Goal: Task Accomplishment & Management: Manage account settings

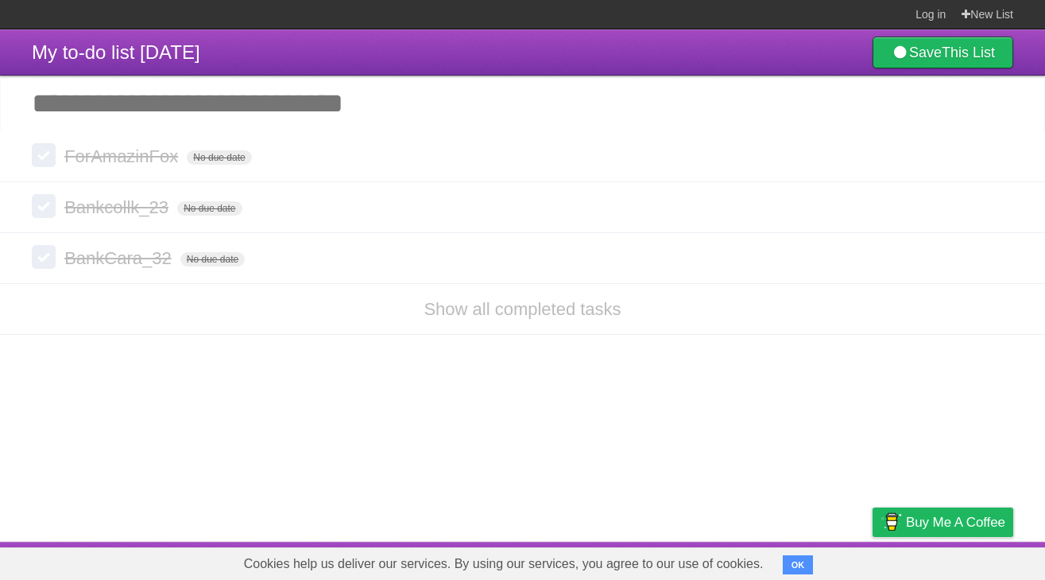
click at [378, 313] on li "Show all completed tasks" at bounding box center [522, 309] width 1045 height 52
click at [496, 324] on li "Show all completed tasks" at bounding box center [522, 309] width 1045 height 52
click at [510, 306] on link "Show all completed tasks" at bounding box center [522, 309] width 197 height 20
click at [502, 311] on link "Show all completed tasks" at bounding box center [522, 309] width 197 height 20
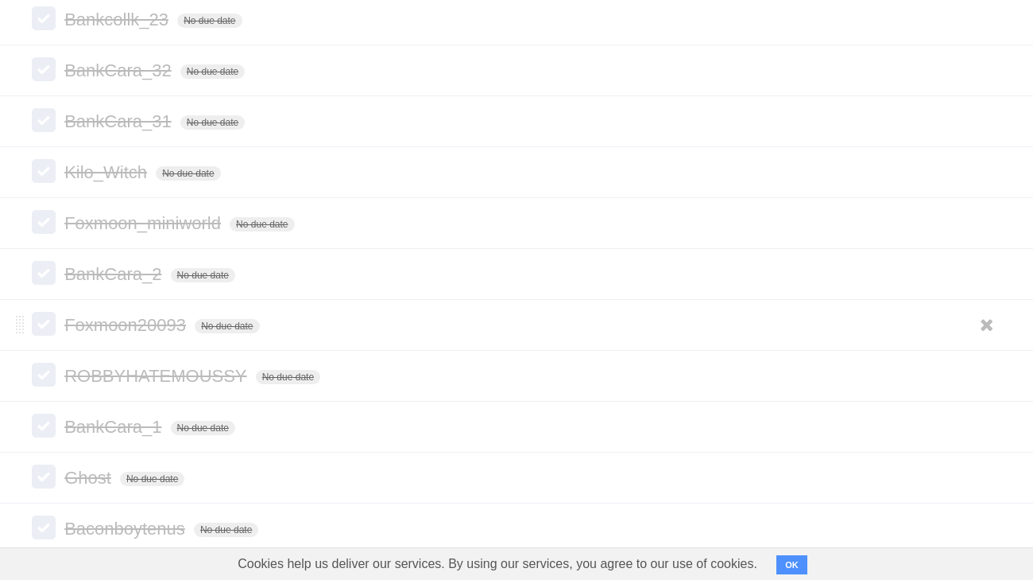
scroll to position [218, 0]
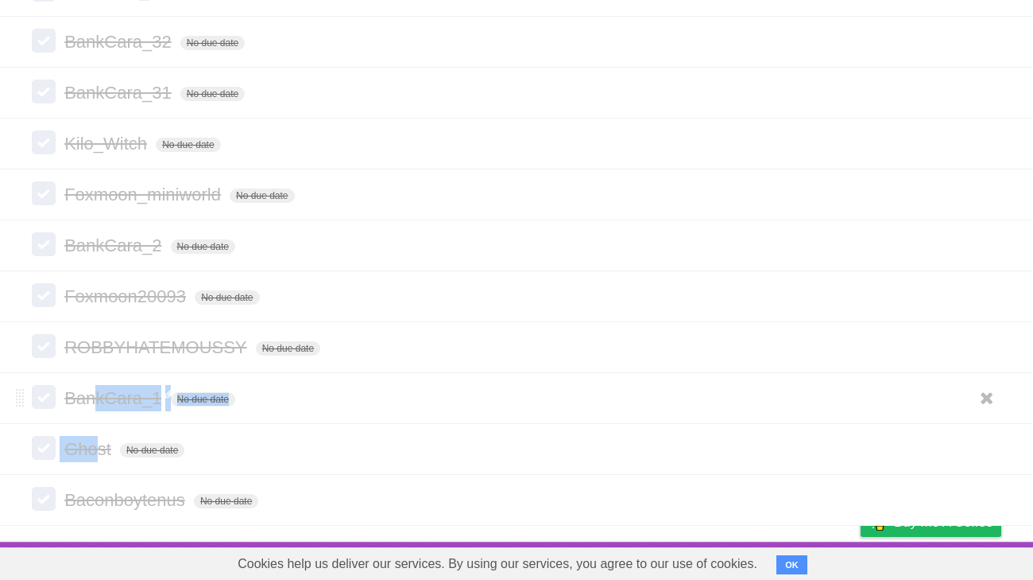
drag, startPoint x: 101, startPoint y: 456, endPoint x: 98, endPoint y: 401, distance: 54.9
click at [99, 401] on ul "ForAmazinFox No due date White Red Blue Green Purple Orange Bankcollk_23 No due…" at bounding box center [516, 220] width 1033 height 611
click at [109, 452] on span "Ghost" at bounding box center [89, 449] width 51 height 20
type input "**********"
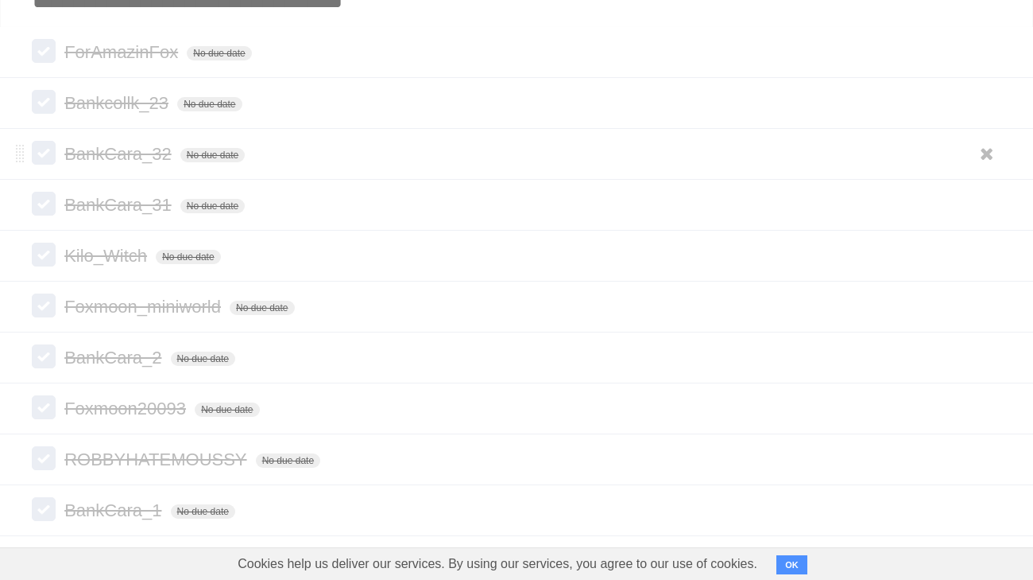
scroll to position [85, 0]
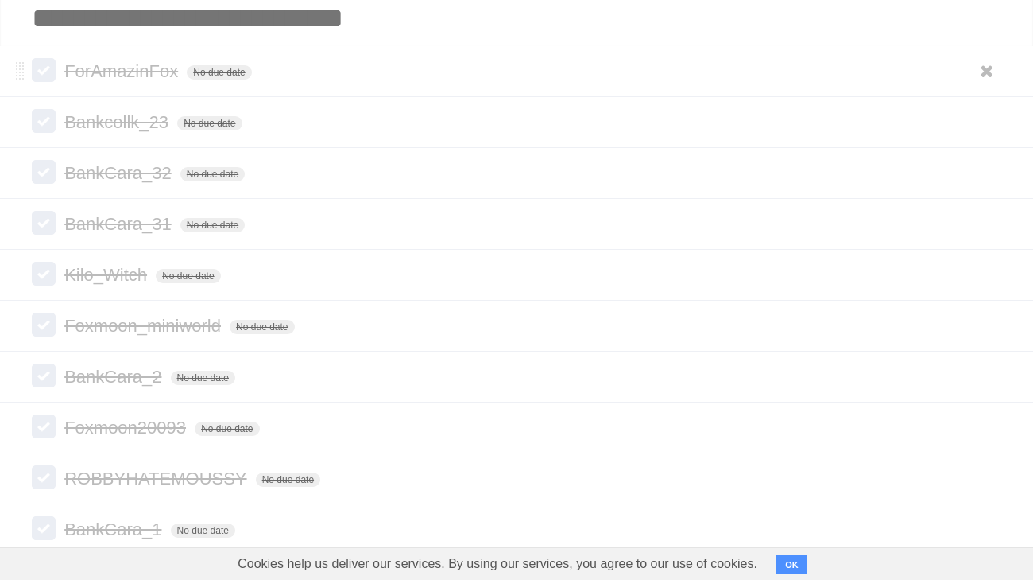
click at [48, 71] on label at bounding box center [44, 70] width 24 height 24
click at [53, 123] on label at bounding box center [44, 121] width 24 height 24
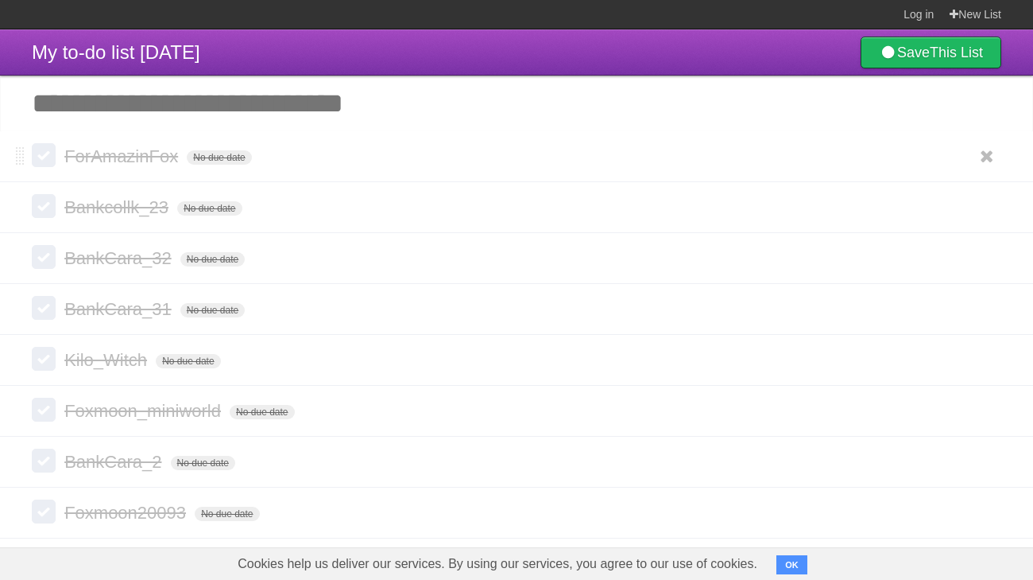
click at [44, 160] on label at bounding box center [44, 155] width 24 height 24
click at [42, 202] on label at bounding box center [44, 206] width 24 height 24
click at [107, 152] on span "ForAmazinFox" at bounding box center [123, 156] width 118 height 20
click at [30, 150] on li "**********" at bounding box center [516, 156] width 1033 height 51
click at [42, 156] on label at bounding box center [44, 155] width 24 height 24
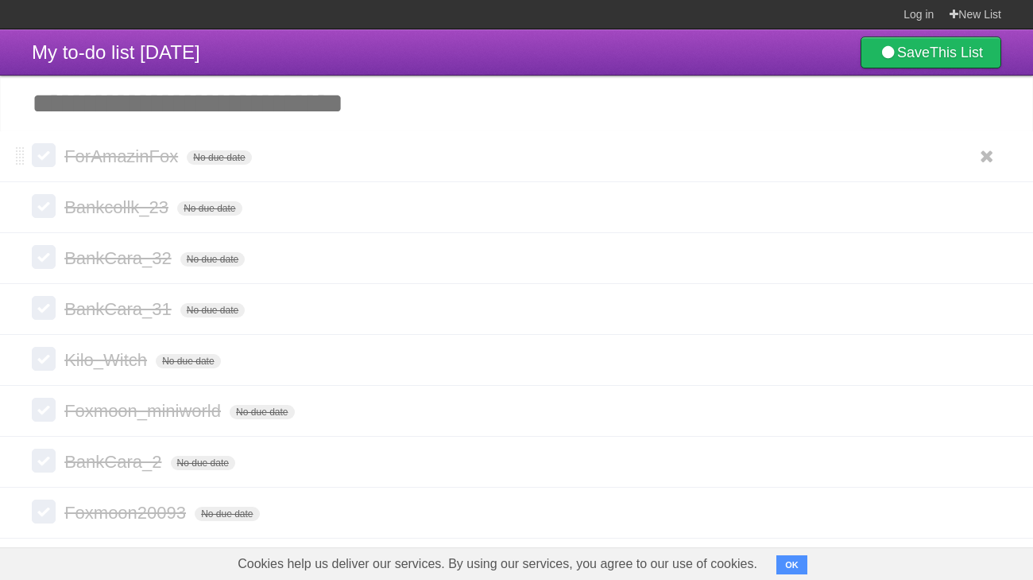
click at [42, 157] on label at bounding box center [44, 155] width 24 height 24
click at [45, 205] on label at bounding box center [44, 206] width 24 height 24
click at [48, 169] on form "ForAmazinFox No due date White Red Blue Green Purple Orange" at bounding box center [517, 156] width 970 height 26
click at [48, 159] on label at bounding box center [44, 155] width 24 height 24
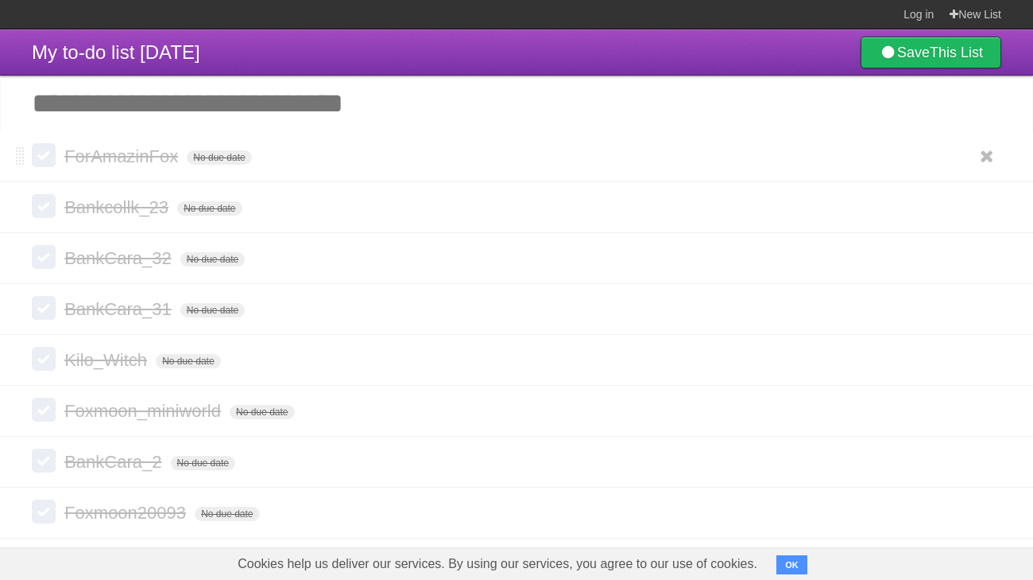
click at [29, 166] on li "ForAmazinFox No due date White Red Blue Green Purple Orange" at bounding box center [516, 156] width 1033 height 51
click at [23, 162] on span at bounding box center [20, 156] width 9 height 19
click at [52, 154] on label at bounding box center [44, 155] width 24 height 24
click at [51, 154] on label at bounding box center [44, 155] width 24 height 24
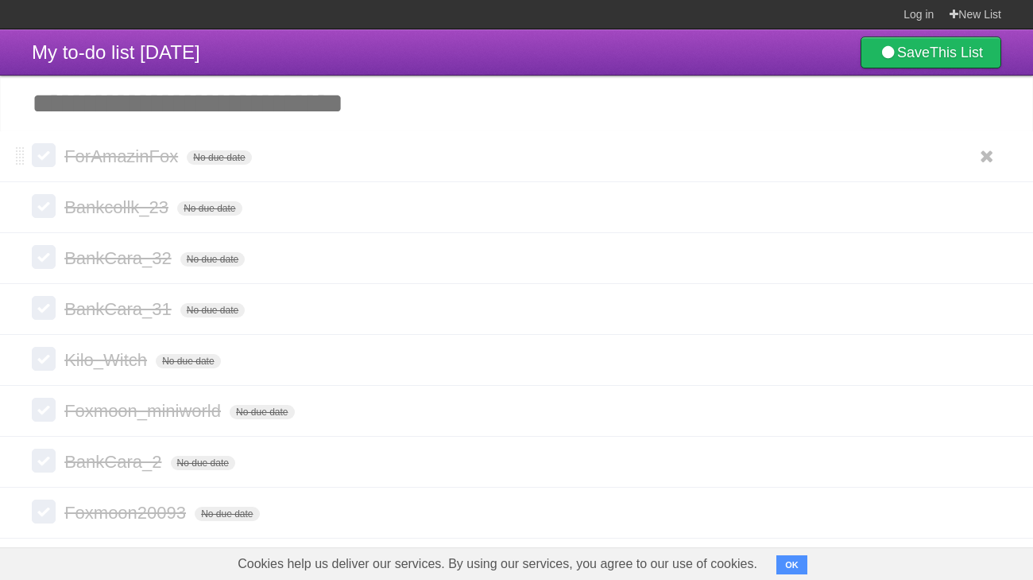
click at [49, 157] on label at bounding box center [44, 155] width 24 height 24
click at [49, 164] on label at bounding box center [44, 155] width 24 height 24
click at [942, 59] on b "This List" at bounding box center [956, 53] width 53 height 16
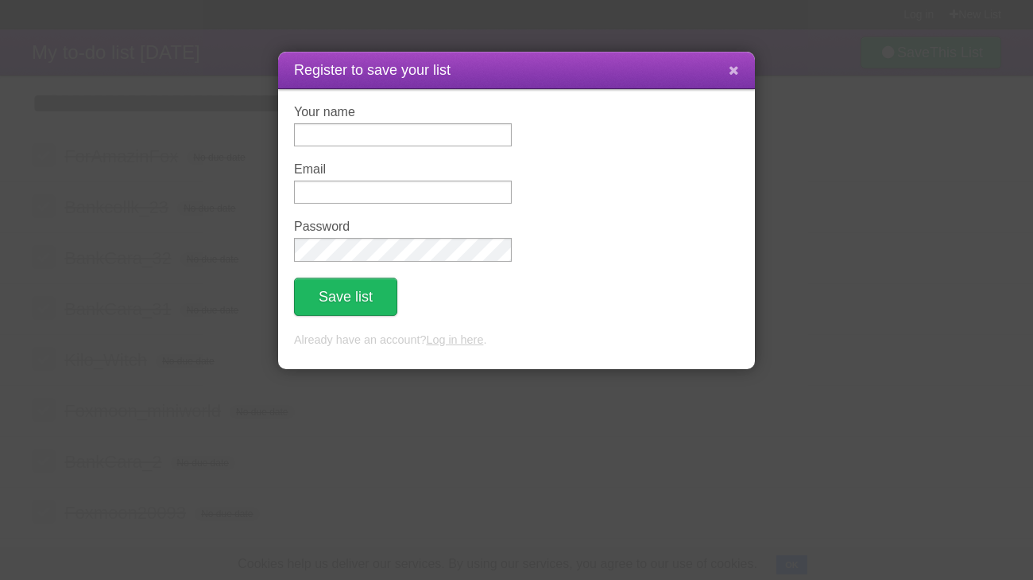
click at [737, 61] on button at bounding box center [734, 71] width 34 height 30
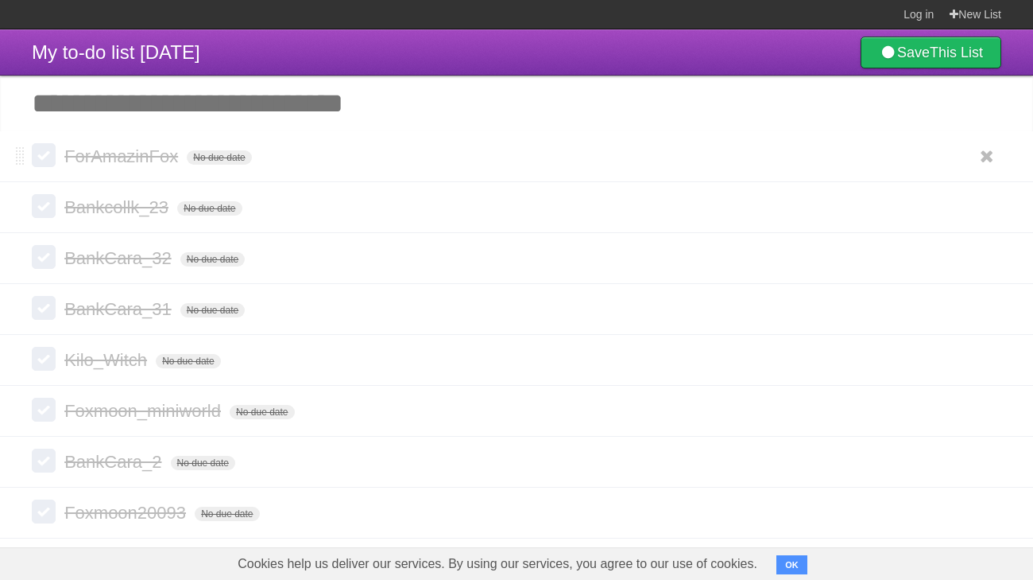
drag, startPoint x: 122, startPoint y: 160, endPoint x: 32, endPoint y: 151, distance: 90.3
click at [121, 160] on span "ForAmazinFox" at bounding box center [123, 156] width 118 height 20
click at [46, 155] on label at bounding box center [44, 155] width 24 height 24
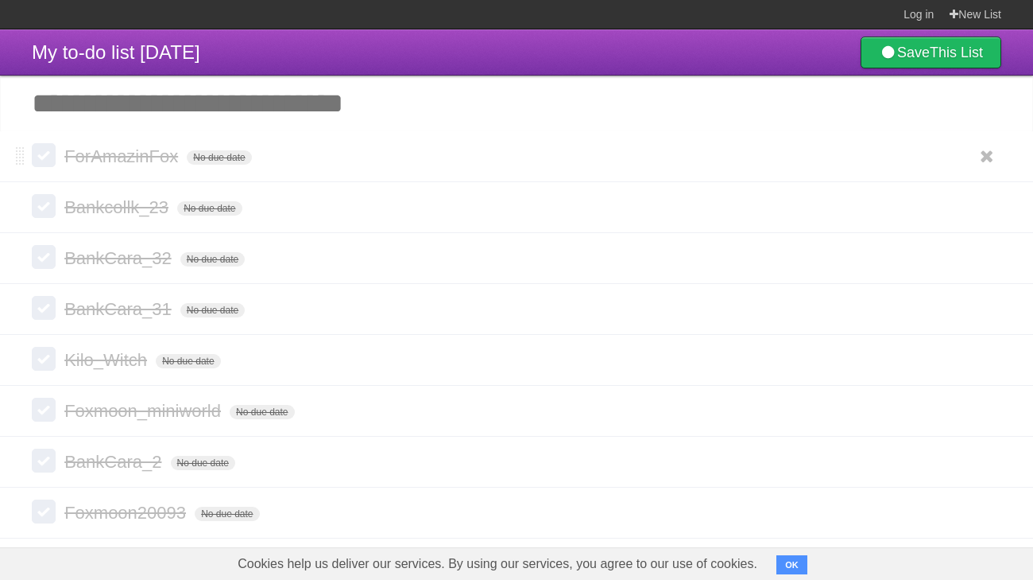
click at [44, 154] on label at bounding box center [44, 155] width 24 height 24
click at [269, 108] on input "Add another task" at bounding box center [516, 104] width 1033 height 56
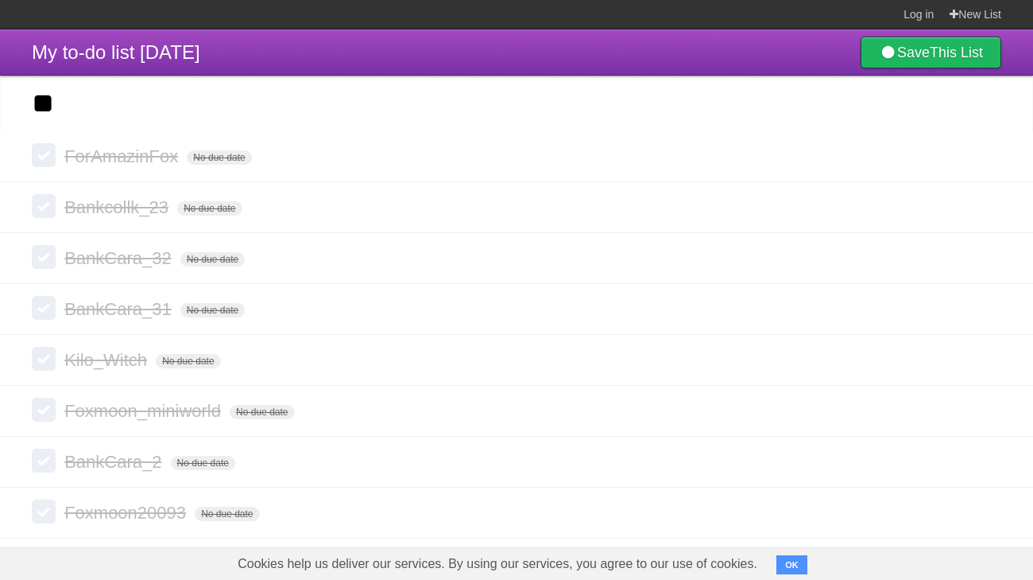
type input "**"
click input "*********" at bounding box center [0, 0] width 0 height 0
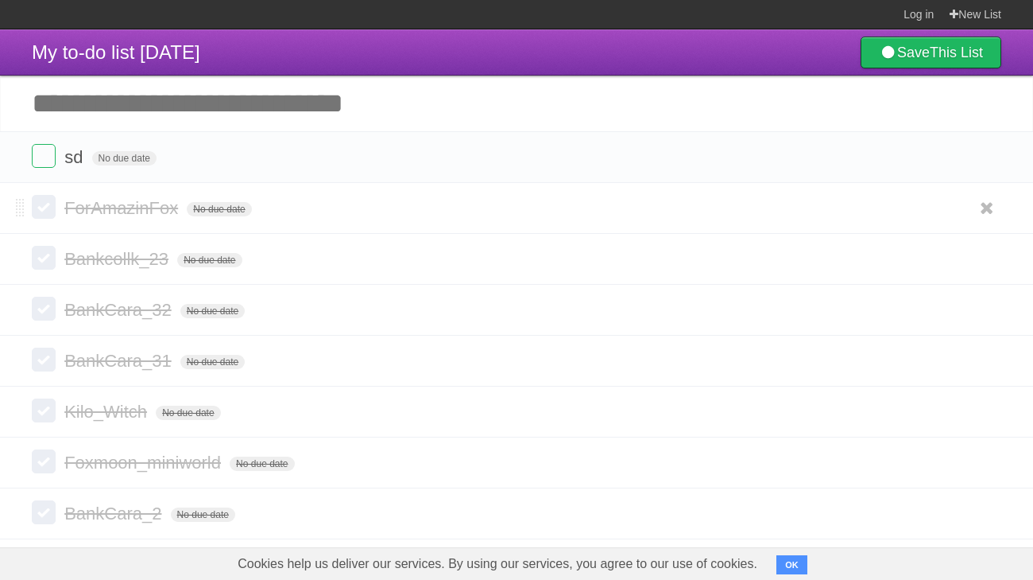
click at [41, 212] on label at bounding box center [44, 207] width 24 height 24
click at [43, 257] on label at bounding box center [44, 258] width 24 height 24
click at [42, 204] on label at bounding box center [44, 207] width 24 height 24
click at [969, 213] on ul "White Red Blue Green Purple Orange" at bounding box center [985, 208] width 34 height 26
click at [53, 211] on label at bounding box center [44, 207] width 24 height 24
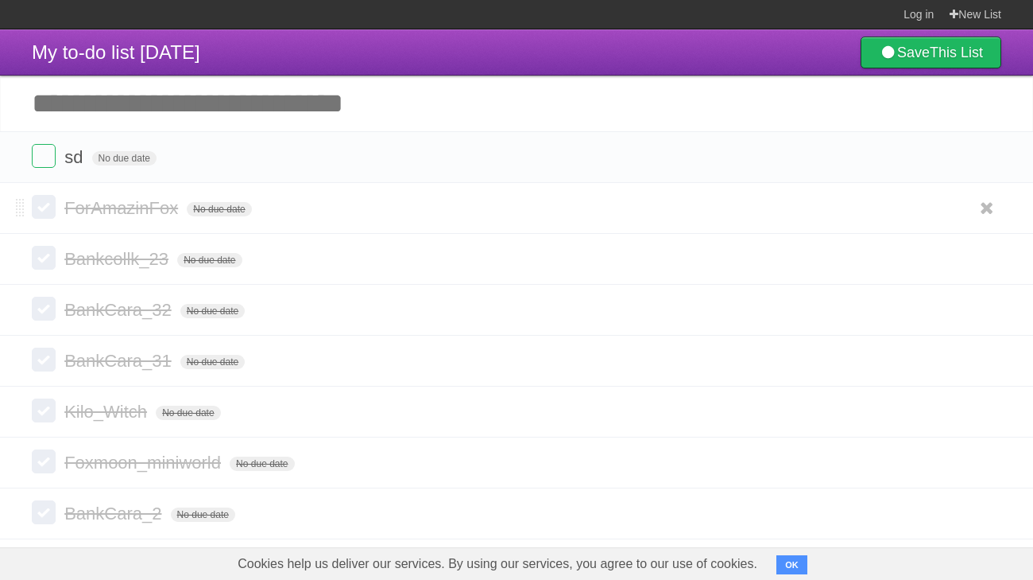
click at [53, 211] on label at bounding box center [44, 207] width 24 height 24
click at [237, 215] on span "No due date" at bounding box center [219, 209] width 64 height 14
click at [244, 209] on span "No due date" at bounding box center [219, 209] width 64 height 14
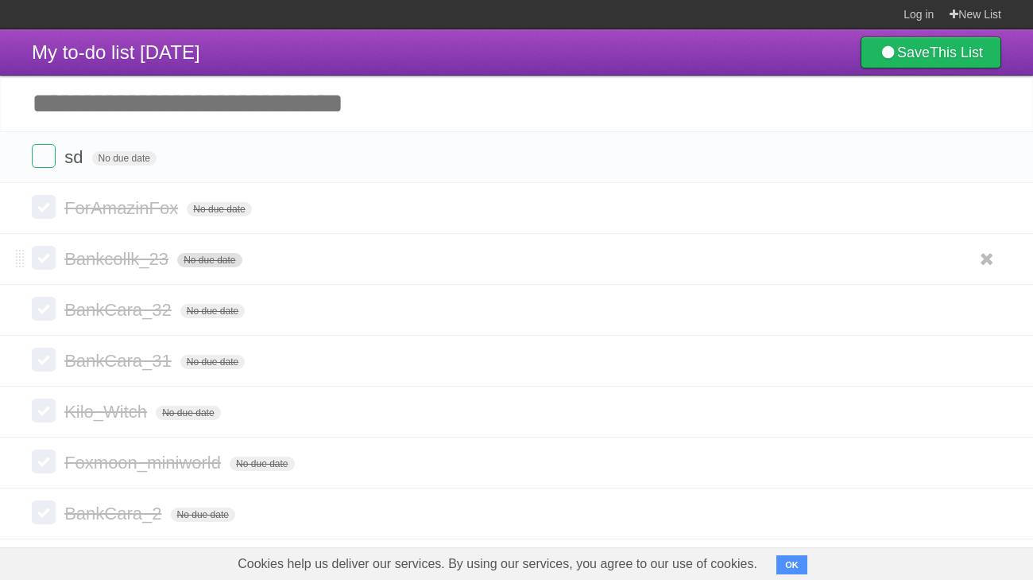
click at [214, 260] on span "No due date" at bounding box center [209, 260] width 64 height 14
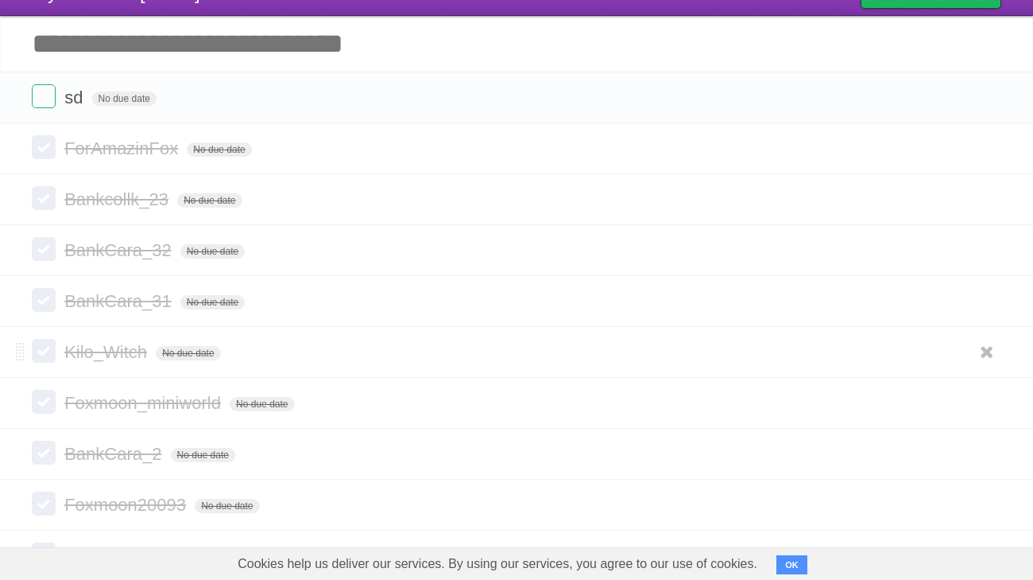
scroll to position [269, 0]
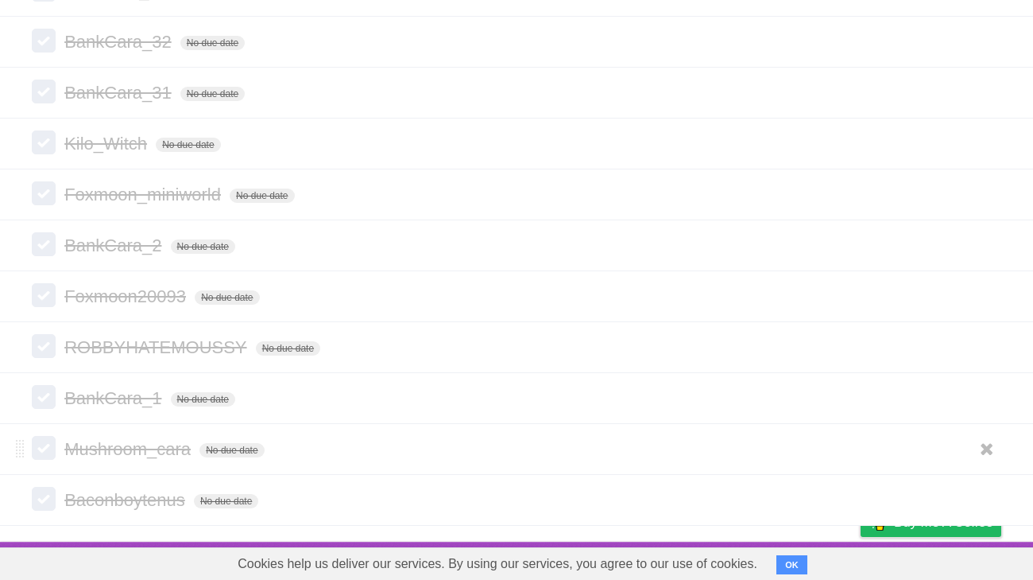
click at [201, 432] on li "Mushroom_cara No due date White Red Blue Green Purple Orange" at bounding box center [516, 449] width 1033 height 52
click at [786, 572] on button "OK" at bounding box center [792, 564] width 31 height 19
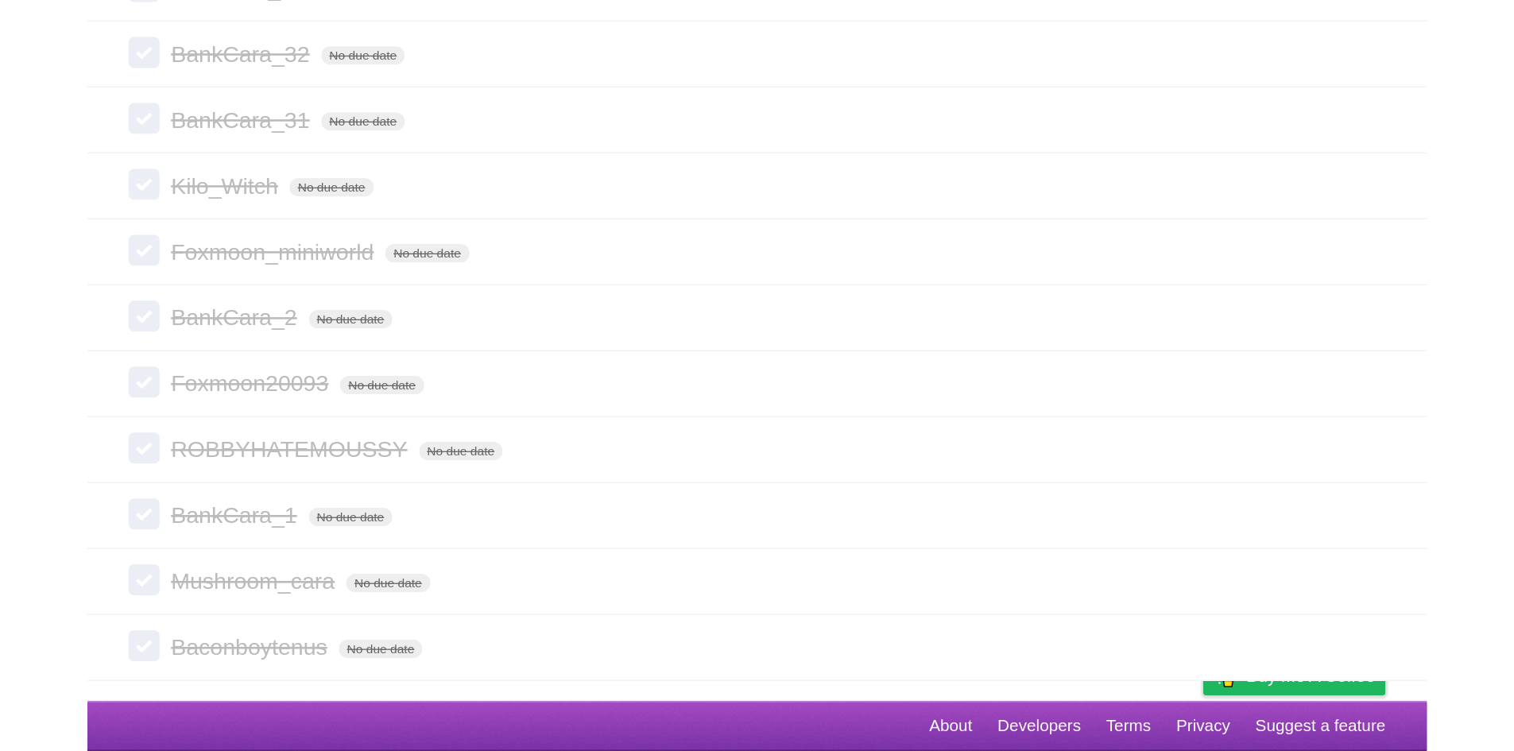
scroll to position [98, 0]
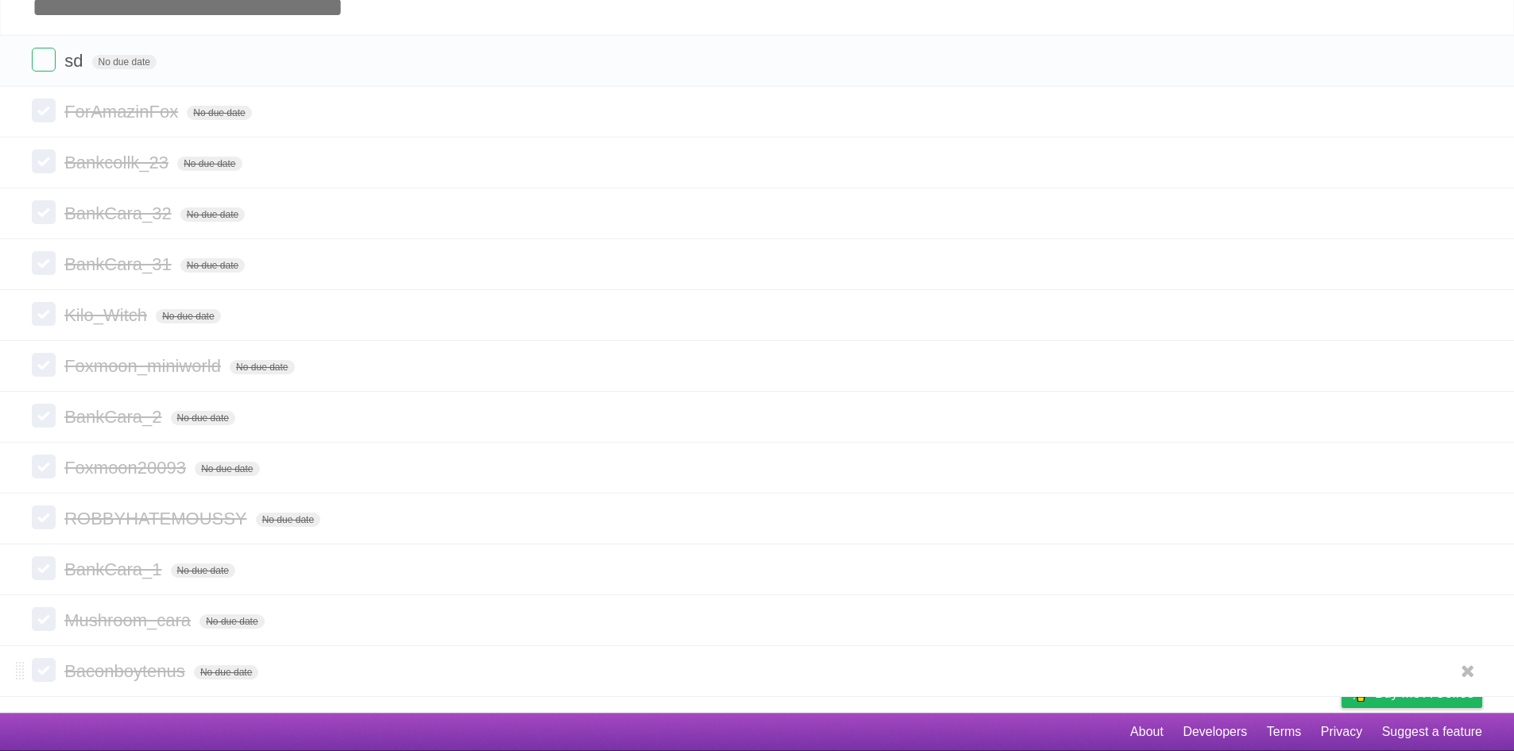
click at [52, 579] on label at bounding box center [44, 670] width 24 height 24
click at [47, 579] on label at bounding box center [44, 670] width 24 height 24
drag, startPoint x: 48, startPoint y: 634, endPoint x: 88, endPoint y: 569, distance: 76.1
click at [48, 579] on li "Mushroom_cara No due date White Red Blue Green Purple Orange" at bounding box center [757, 621] width 1514 height 52
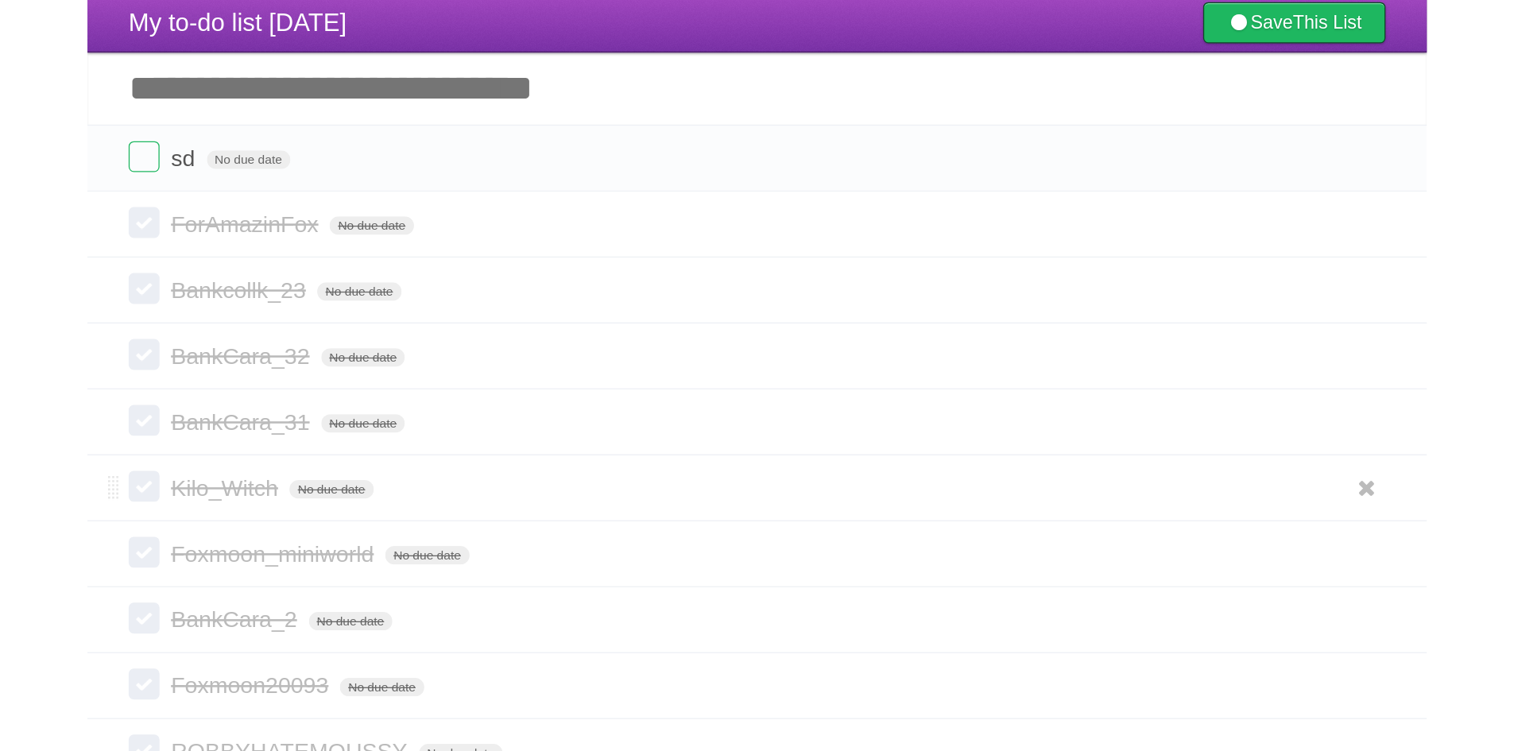
scroll to position [0, 0]
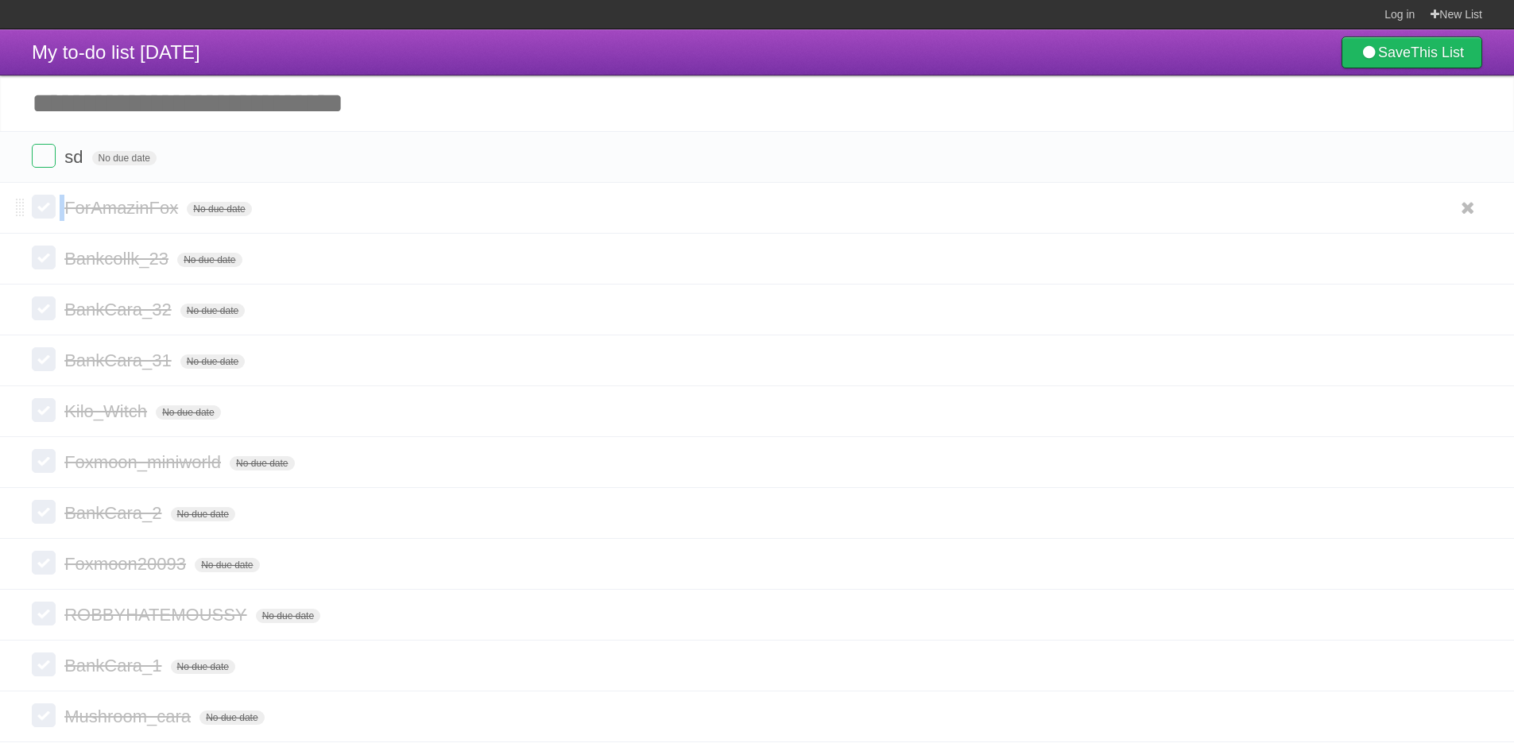
drag, startPoint x: 35, startPoint y: 203, endPoint x: 43, endPoint y: 200, distance: 8.3
click at [36, 203] on li "ForAmazinFox No due date White Red Blue Green Purple Orange" at bounding box center [757, 208] width 1514 height 51
click at [44, 200] on label at bounding box center [44, 207] width 24 height 24
click at [45, 200] on label at bounding box center [44, 207] width 24 height 24
click at [54, 214] on label at bounding box center [44, 207] width 24 height 24
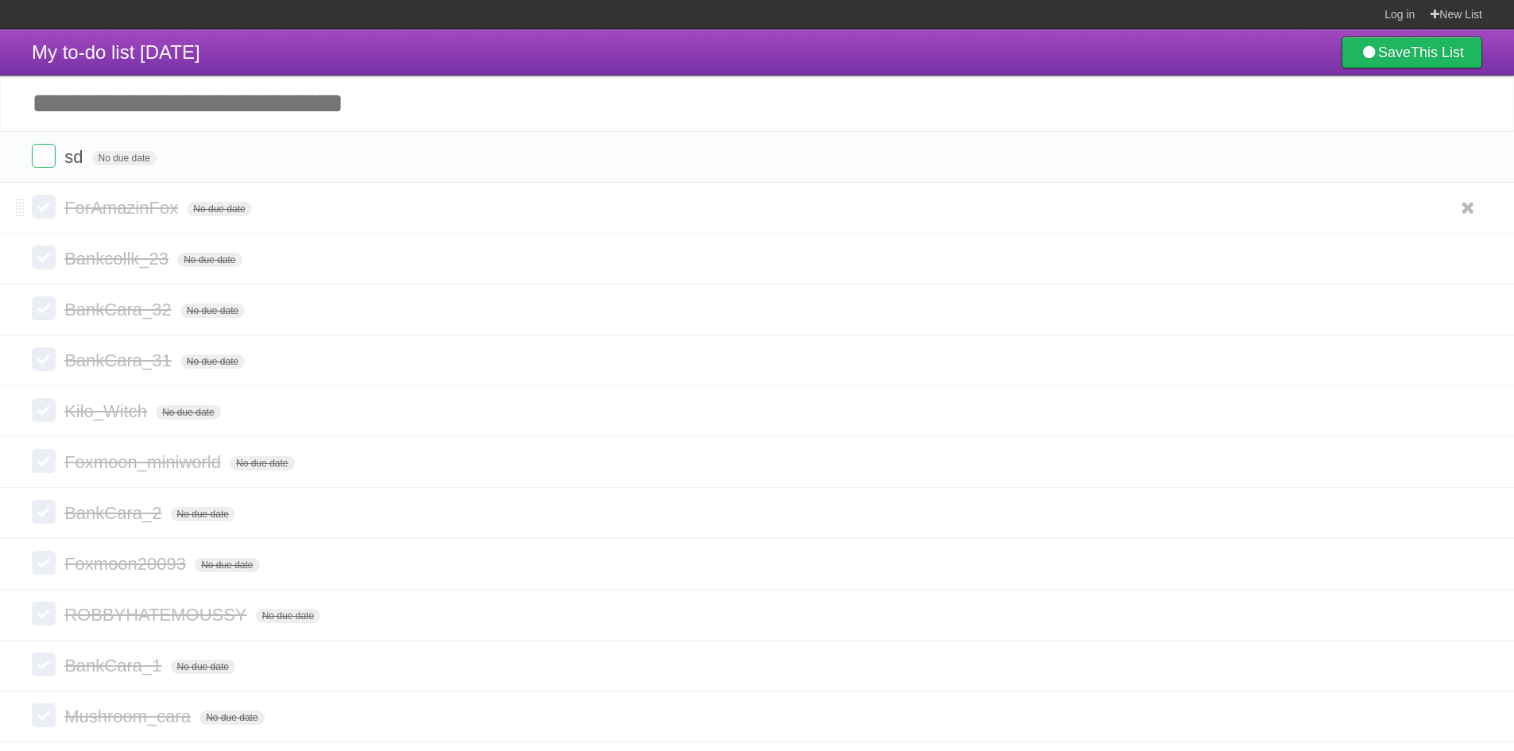
click at [52, 215] on label at bounding box center [44, 207] width 24 height 24
click at [1045, 64] on link "Save This List" at bounding box center [1412, 53] width 141 height 32
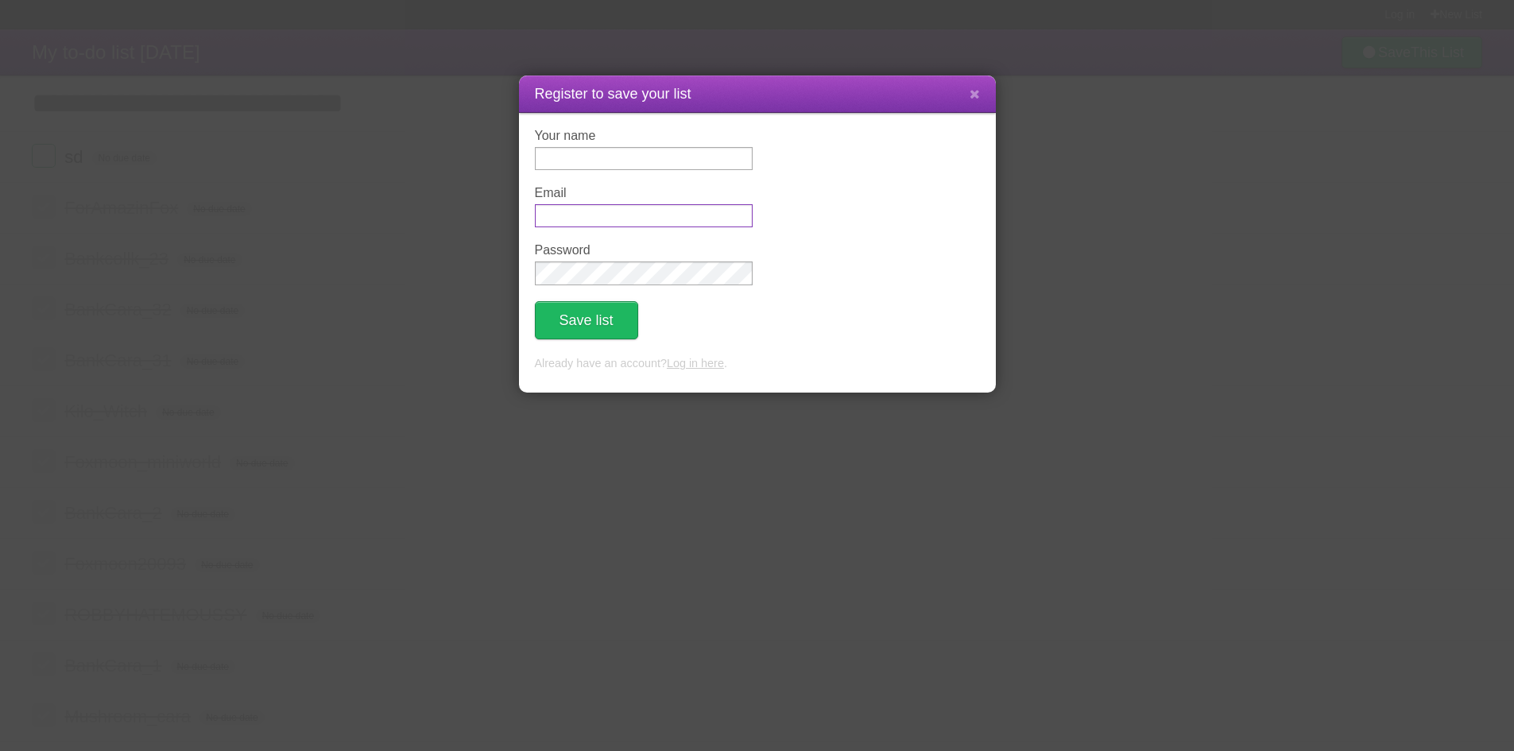
click at [630, 208] on input "Email" at bounding box center [644, 215] width 218 height 23
type input "*"
type input "**********"
click at [646, 157] on input "Your name" at bounding box center [644, 158] width 218 height 23
type input "*"
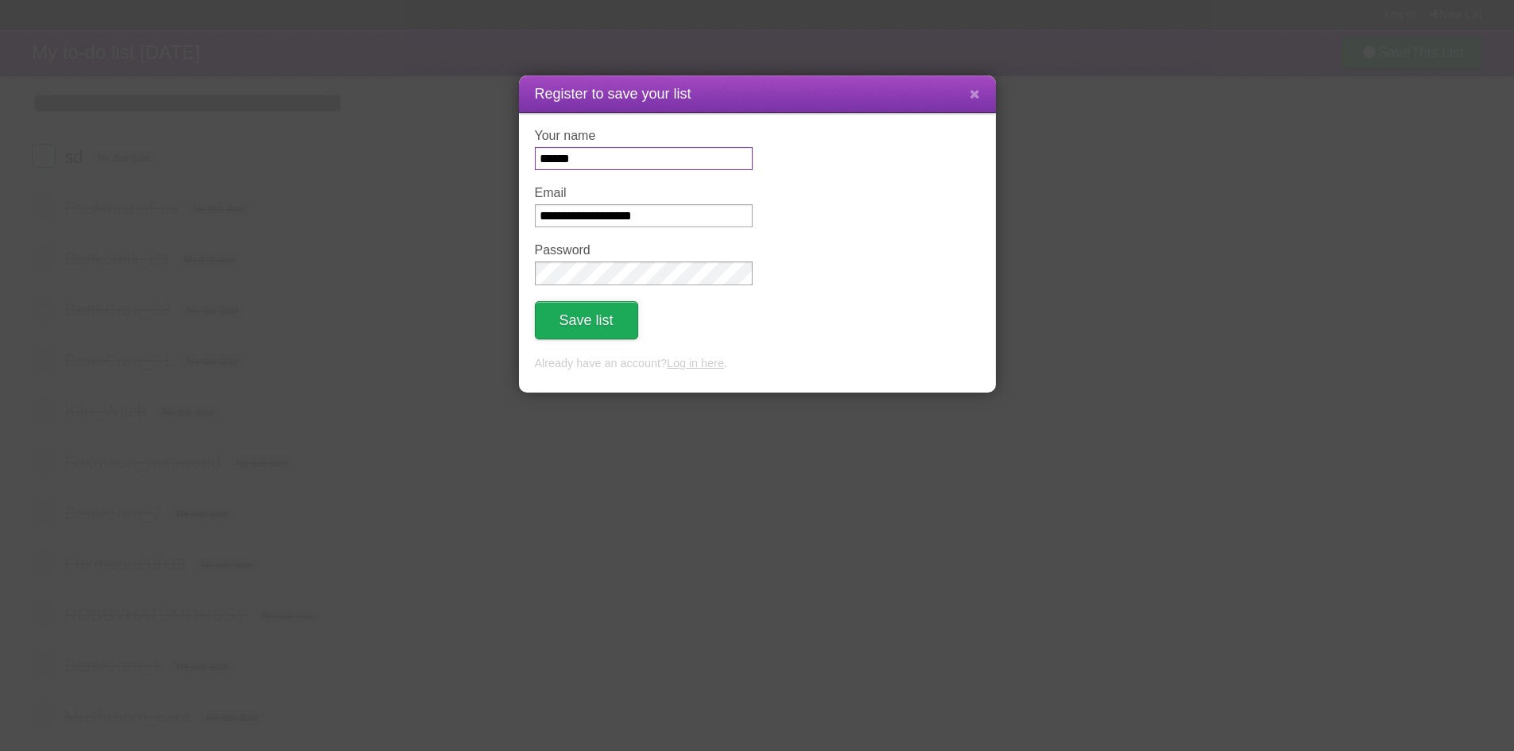
type input "******"
click at [603, 311] on button "Save list" at bounding box center [586, 320] width 103 height 38
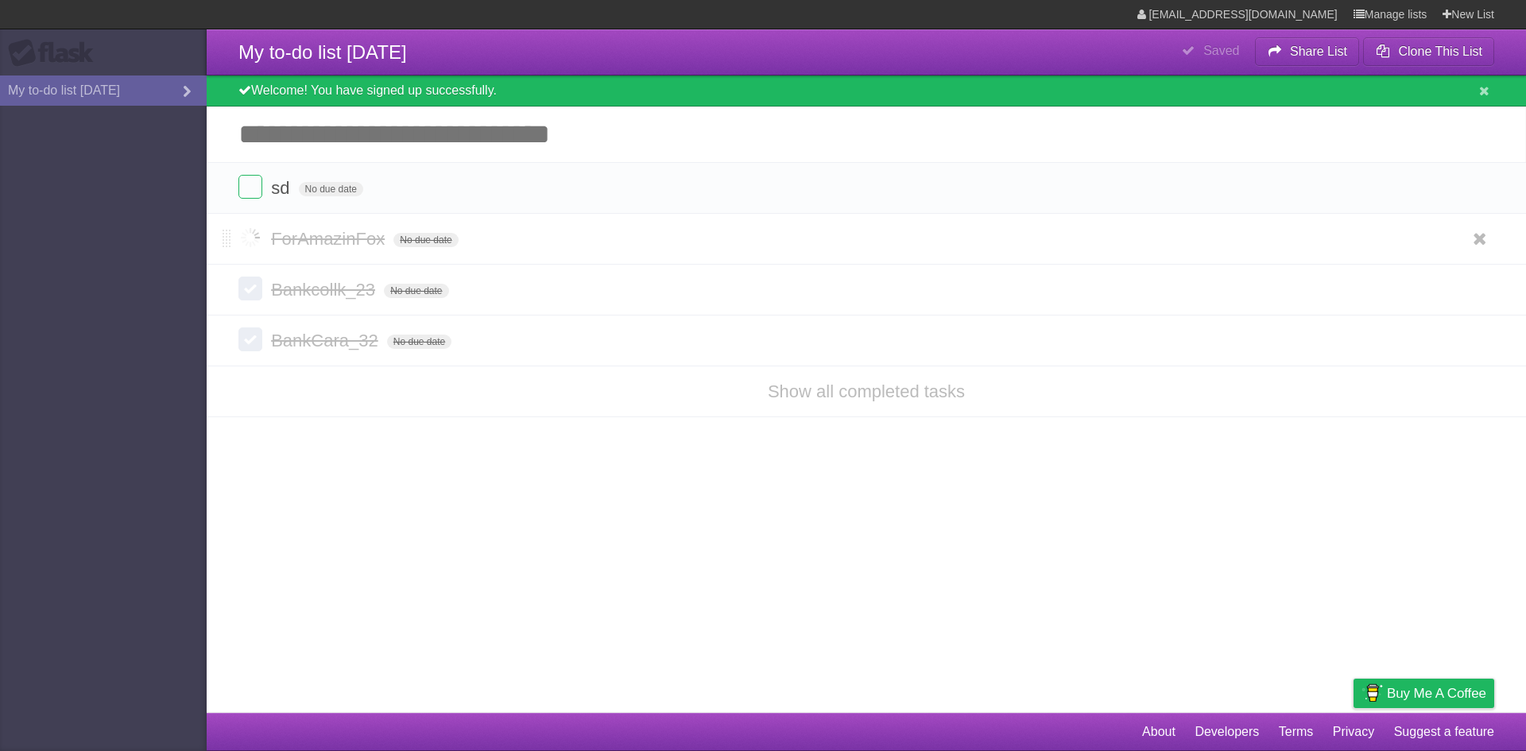
click at [250, 241] on label at bounding box center [250, 238] width 24 height 24
click at [263, 301] on form "Bankcollk_23 No due date White Red Blue Green Purple Orange" at bounding box center [866, 290] width 1256 height 26
click at [816, 387] on link "Show all completed tasks" at bounding box center [866, 392] width 197 height 20
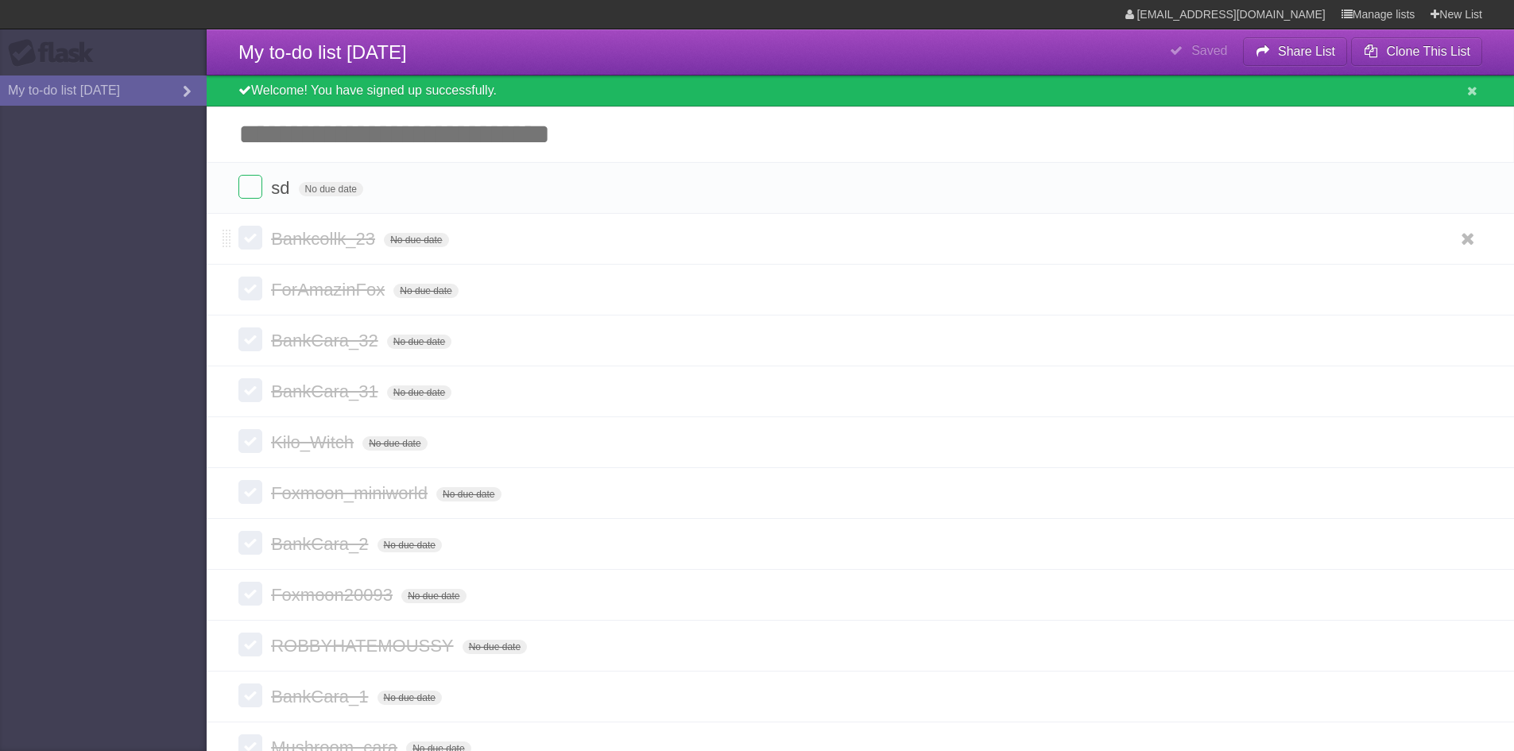
click at [255, 248] on label at bounding box center [250, 238] width 24 height 24
click at [256, 289] on label at bounding box center [250, 289] width 24 height 24
click at [257, 325] on li "BankCara_32 No due date White Red Blue Green Purple Orange" at bounding box center [861, 341] width 1308 height 52
click at [304, 257] on li "Bankcollk_23 No due date White Red Blue Green Purple Orange" at bounding box center [861, 239] width 1308 height 51
click at [522, 240] on form "Bankcollk_23 No due date White Red Blue Green Purple Orange" at bounding box center [860, 239] width 1244 height 26
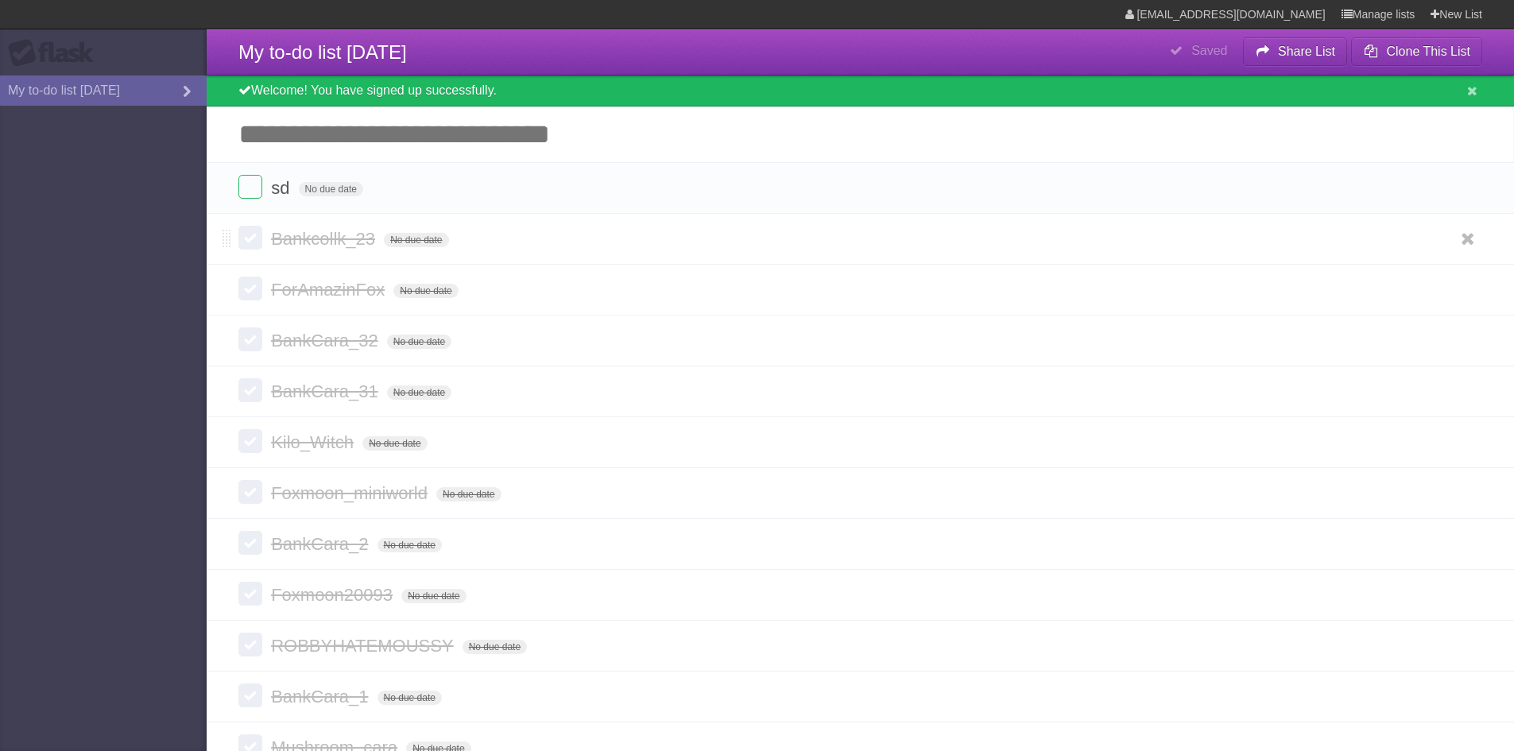
click at [246, 239] on label at bounding box center [250, 238] width 24 height 24
click at [247, 293] on label at bounding box center [250, 289] width 24 height 24
click at [250, 238] on label at bounding box center [250, 238] width 24 height 24
click at [271, 231] on span "Bankcollk_23" at bounding box center [325, 239] width 108 height 20
click at [261, 245] on label at bounding box center [250, 238] width 24 height 24
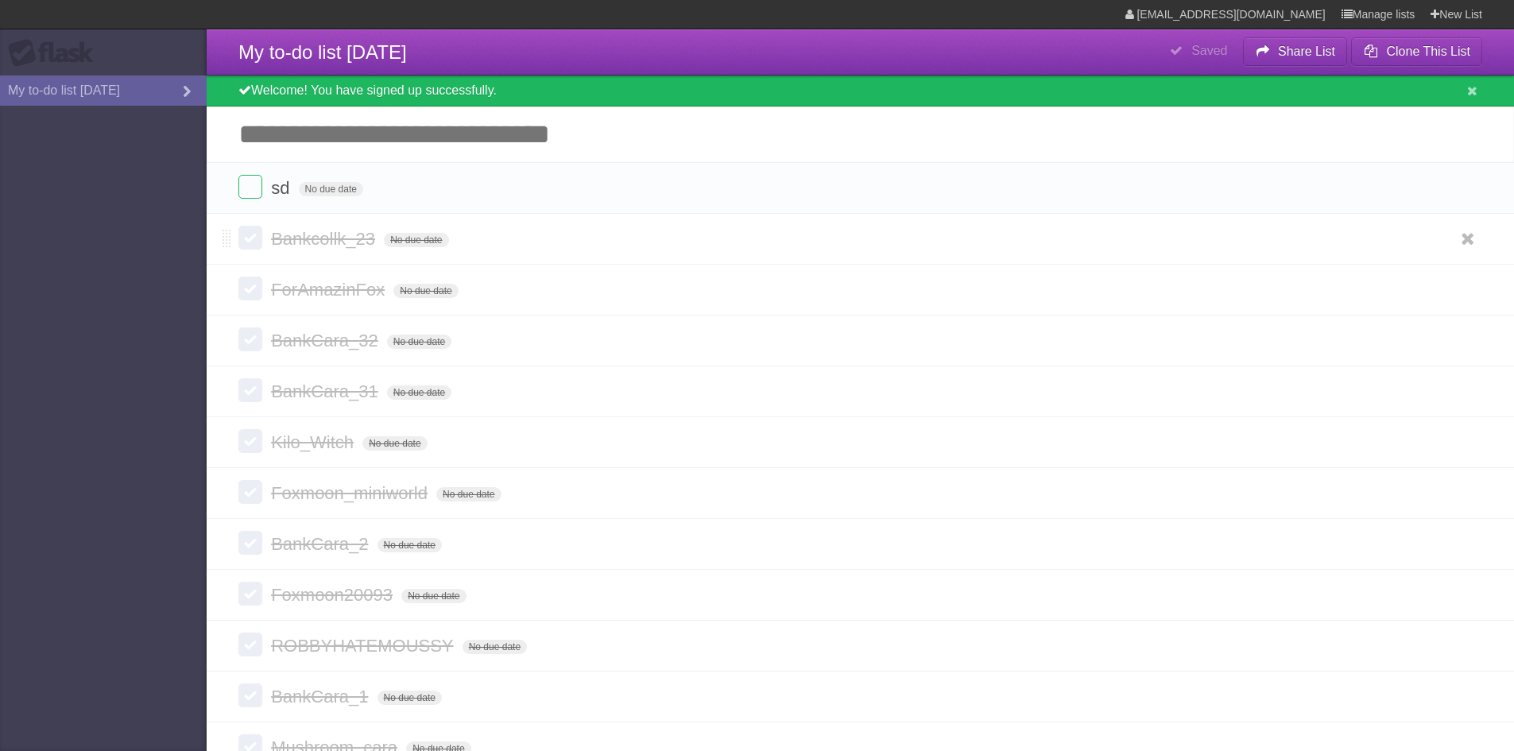
click at [257, 242] on label at bounding box center [250, 238] width 24 height 24
click at [255, 292] on label at bounding box center [250, 289] width 24 height 24
click at [251, 293] on label at bounding box center [250, 289] width 24 height 24
click at [249, 294] on label at bounding box center [250, 289] width 24 height 24
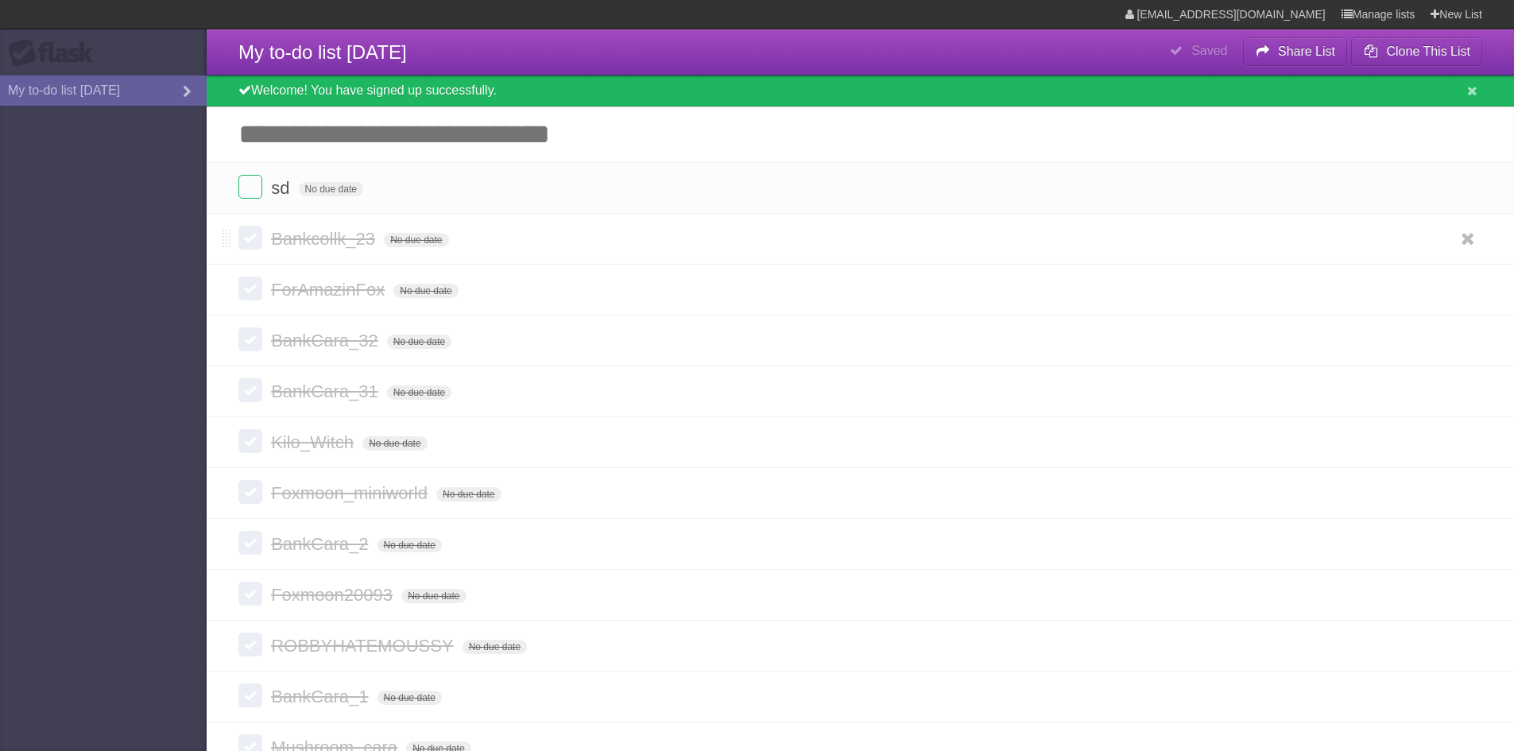
click at [226, 242] on span at bounding box center [227, 239] width 9 height 19
click at [239, 201] on form "sd No due date White Red Blue Green Purple Orange" at bounding box center [860, 188] width 1244 height 26
click at [245, 232] on label at bounding box center [250, 238] width 24 height 24
click at [250, 246] on label at bounding box center [250, 238] width 24 height 24
click at [241, 243] on label at bounding box center [250, 238] width 24 height 24
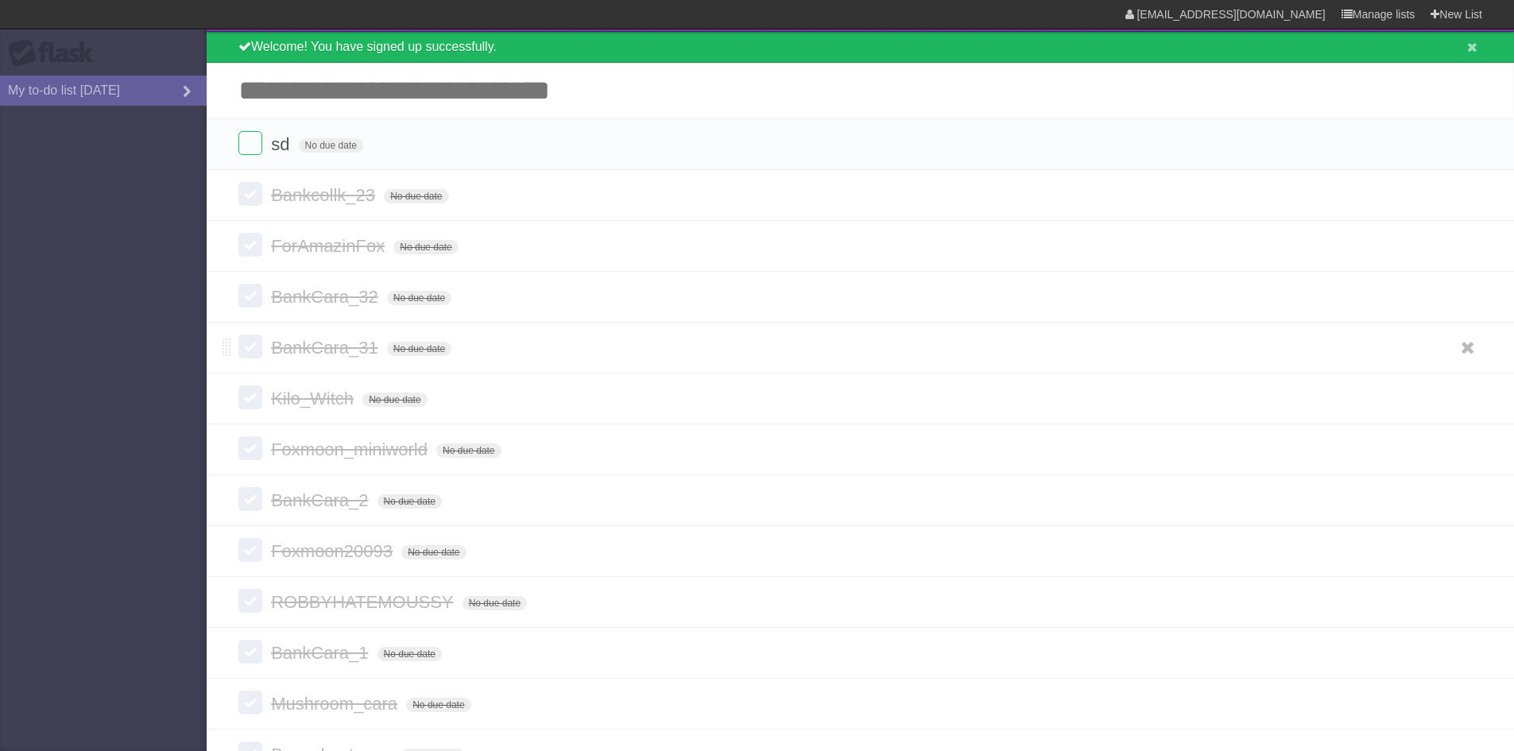
scroll to position [129, 0]
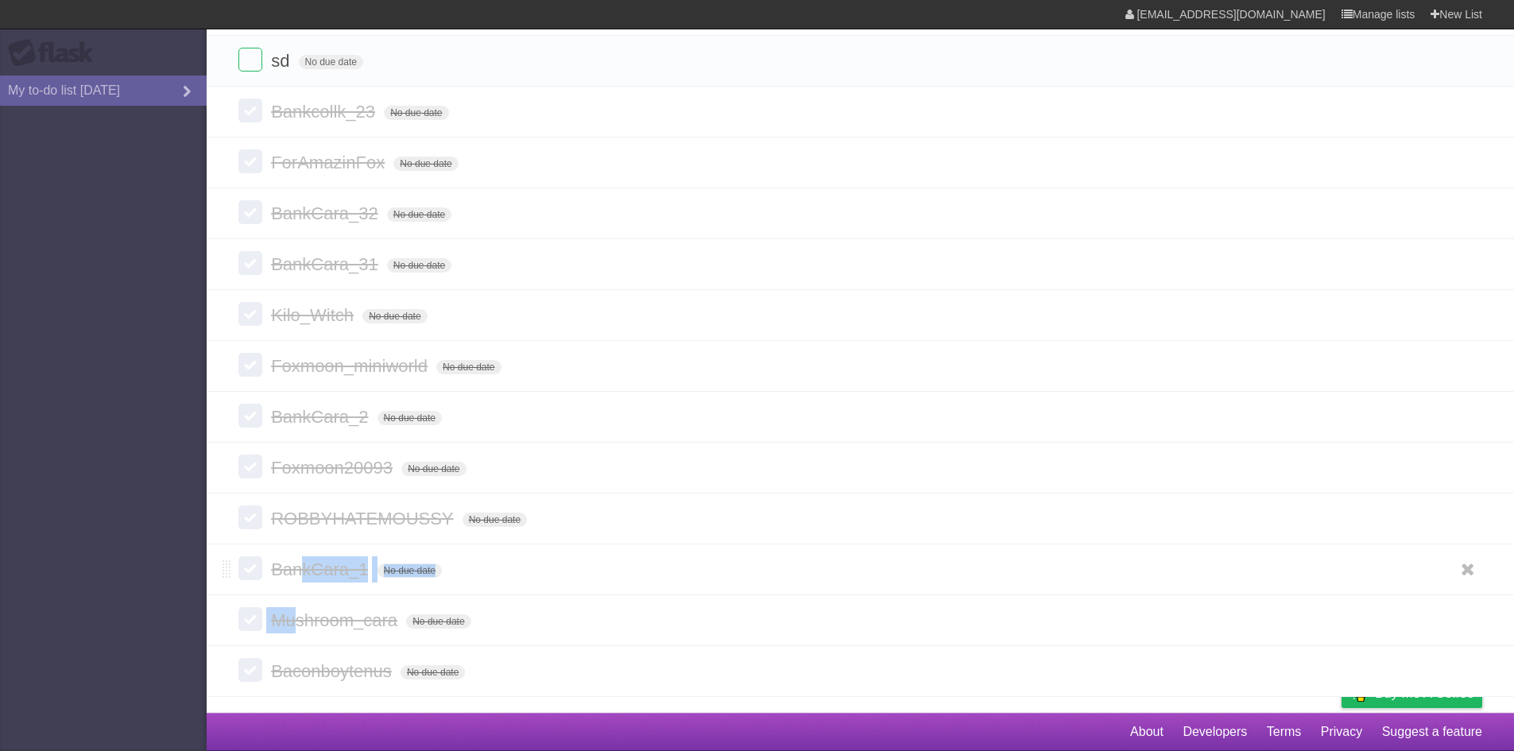
drag, startPoint x: 297, startPoint y: 623, endPoint x: 298, endPoint y: 584, distance: 39.8
click at [298, 584] on ul "Bankcollk_23 No due date White Red Blue Green Purple Orange ForAmazinFox No due…" at bounding box center [861, 392] width 1308 height 611
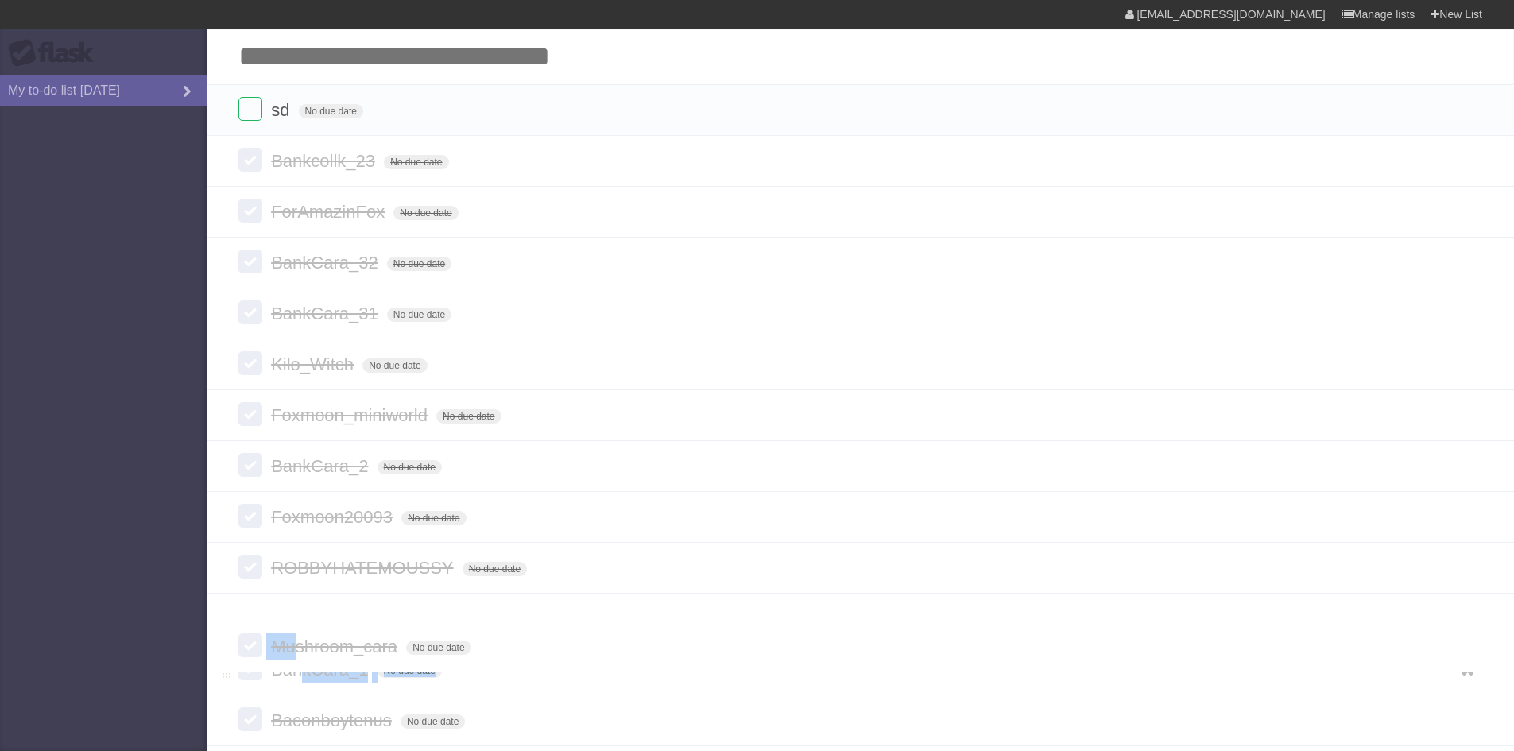
drag, startPoint x: 231, startPoint y: 627, endPoint x: 225, endPoint y: 653, distance: 26.0
drag, startPoint x: 229, startPoint y: 622, endPoint x: 225, endPoint y: 682, distance: 60.5
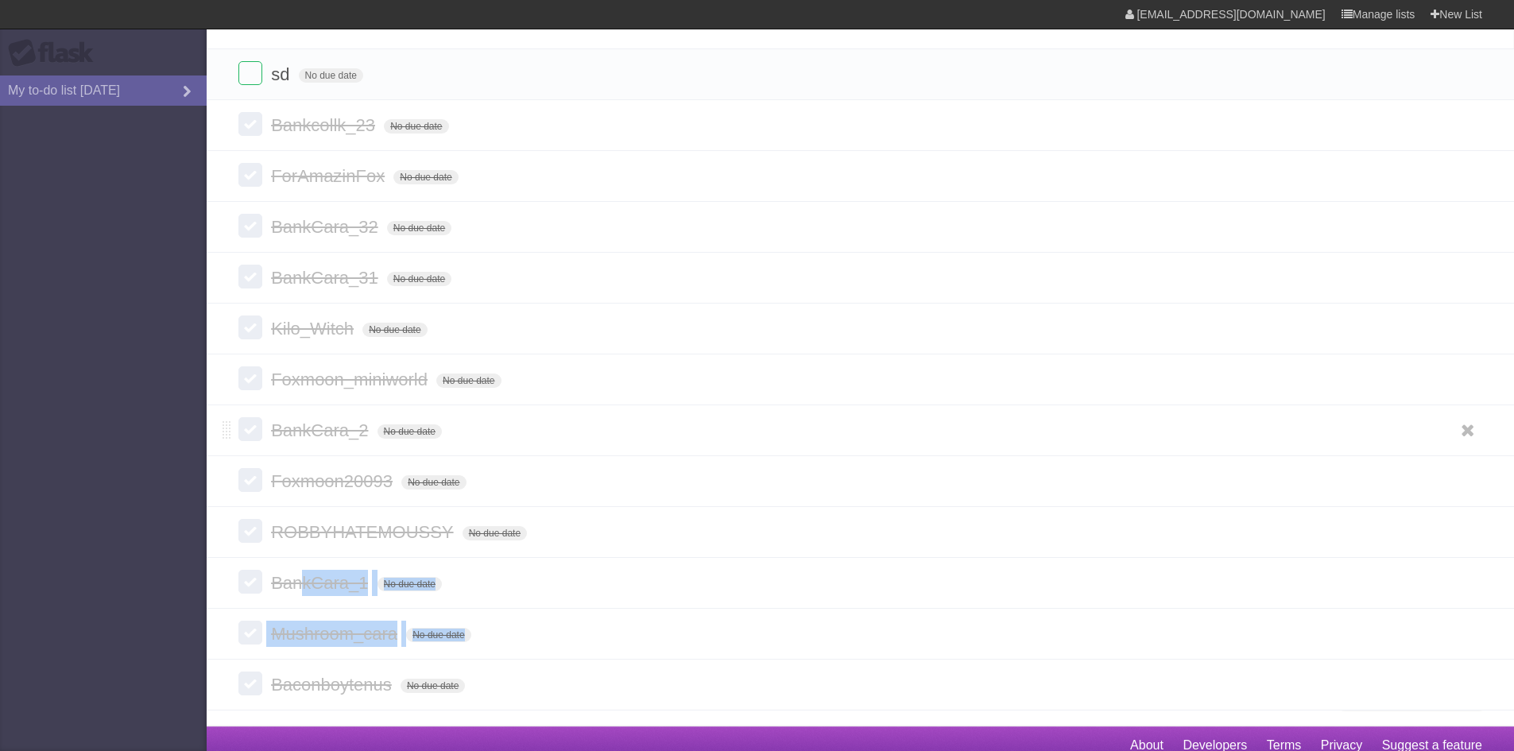
scroll to position [129, 0]
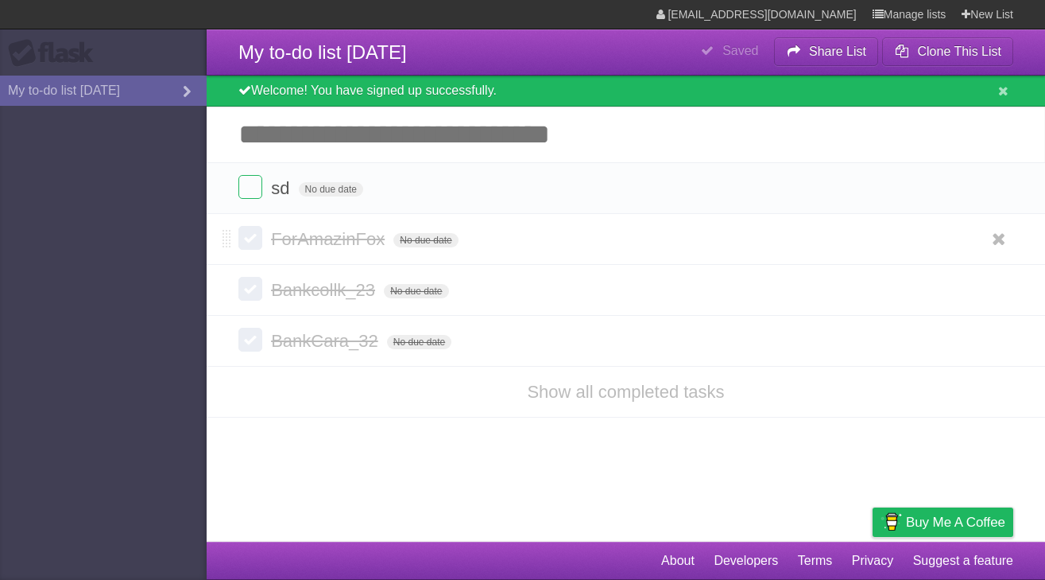
click at [246, 230] on label at bounding box center [250, 238] width 24 height 24
click at [252, 288] on label at bounding box center [250, 289] width 24 height 24
click at [246, 345] on label at bounding box center [250, 340] width 24 height 24
click at [592, 394] on link "Show all completed tasks" at bounding box center [625, 392] width 197 height 20
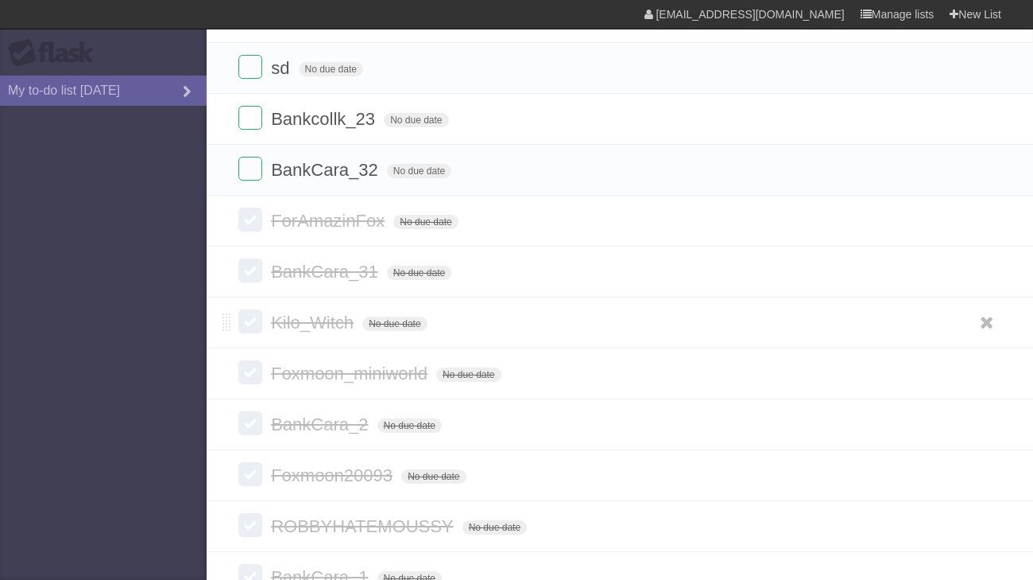
scroll to position [133, 0]
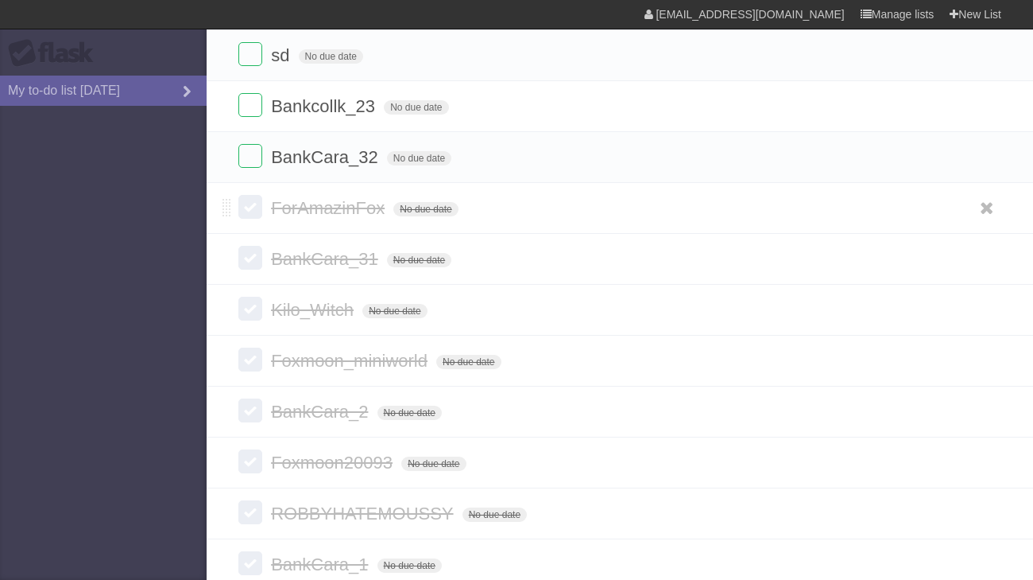
click at [254, 204] on label at bounding box center [250, 207] width 24 height 24
click at [254, 262] on label at bounding box center [250, 258] width 24 height 24
click at [246, 208] on label at bounding box center [250, 207] width 24 height 24
click at [251, 261] on label at bounding box center [250, 258] width 24 height 24
click at [254, 320] on label at bounding box center [250, 309] width 24 height 24
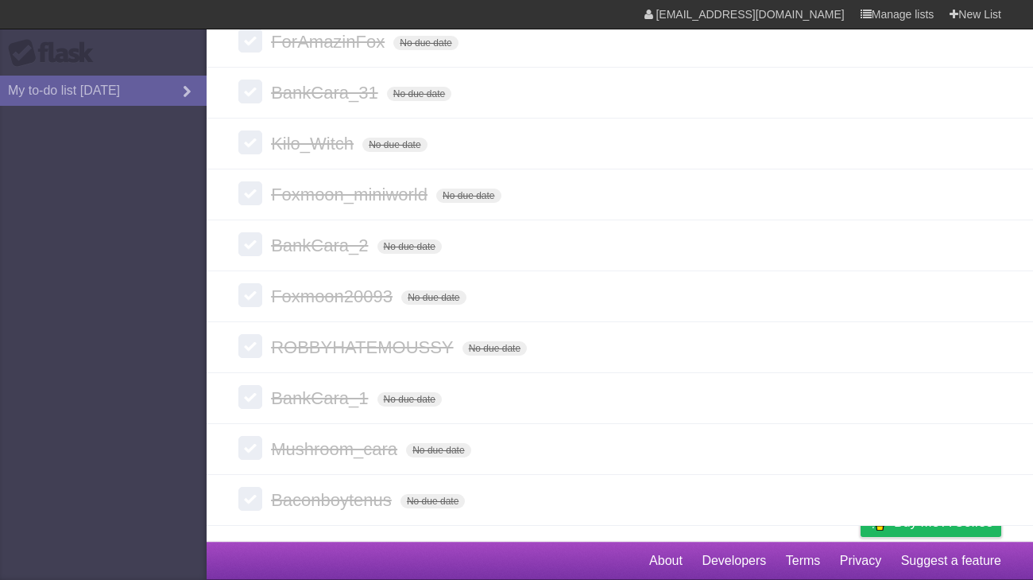
scroll to position [129, 0]
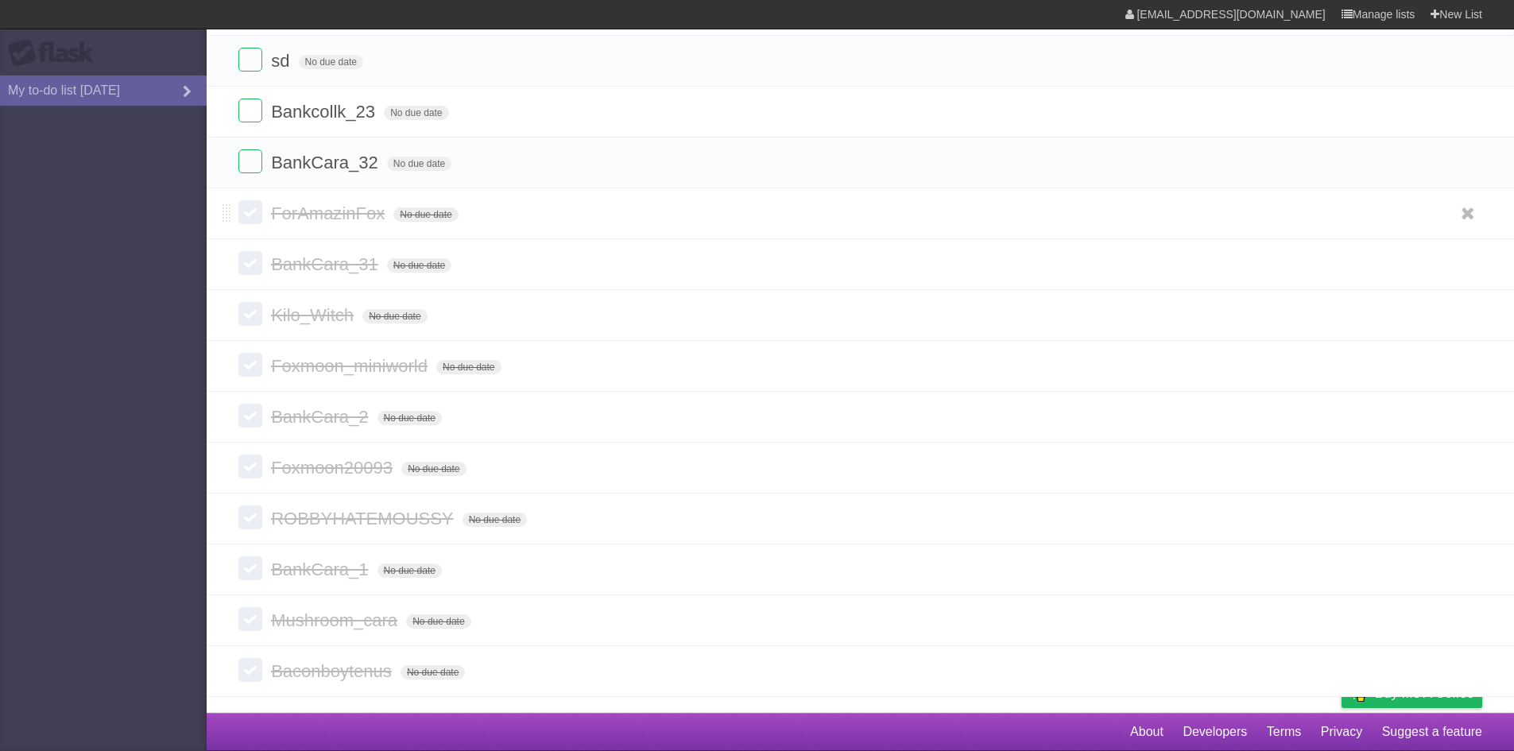
click at [254, 217] on label at bounding box center [250, 212] width 24 height 24
click at [246, 273] on label at bounding box center [250, 263] width 24 height 24
click at [248, 631] on form "Mushroom_cara No due date White Red Blue Green Purple Orange" at bounding box center [860, 620] width 1244 height 26
click at [251, 628] on label at bounding box center [250, 619] width 24 height 24
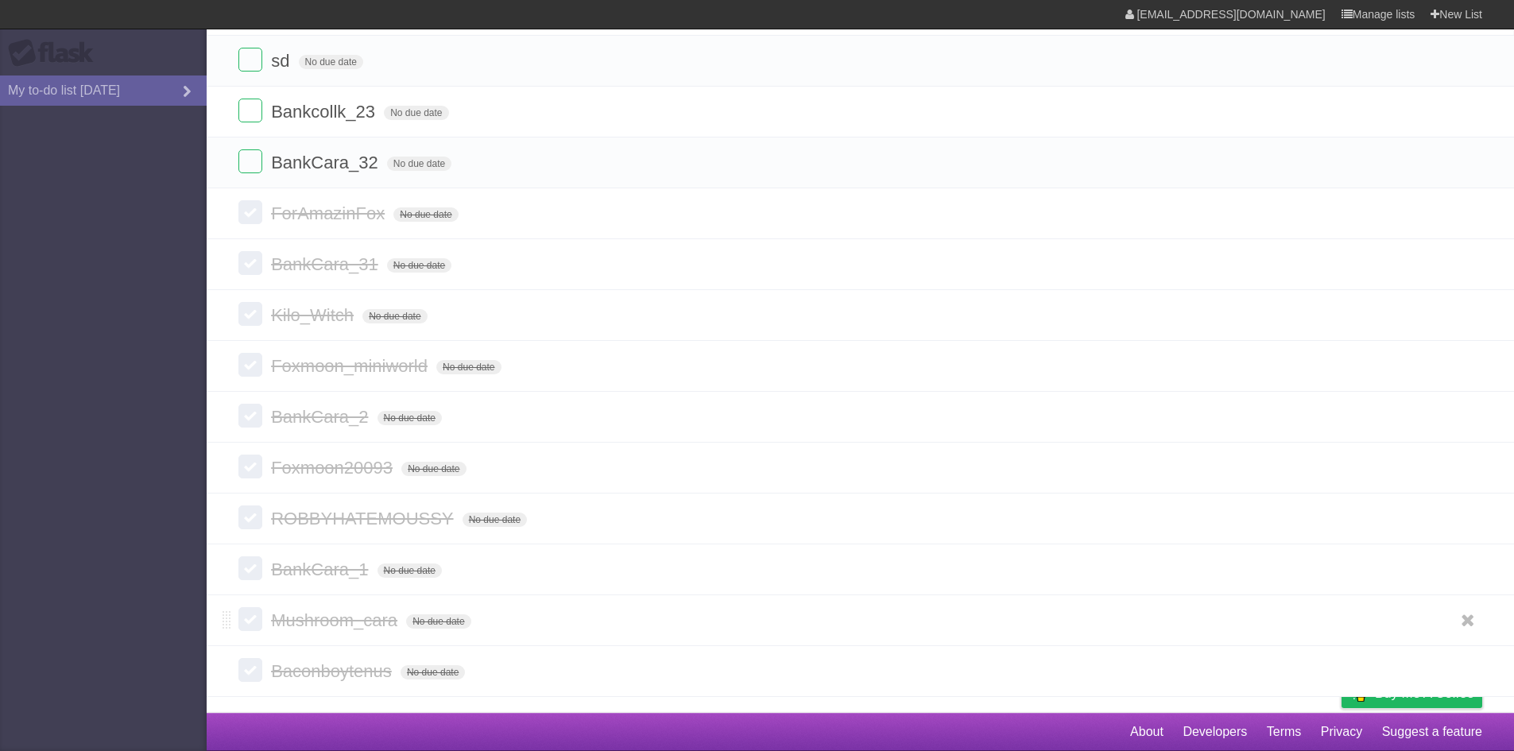
click at [252, 627] on label at bounding box center [250, 619] width 24 height 24
